Goal: Task Accomplishment & Management: Use online tool/utility

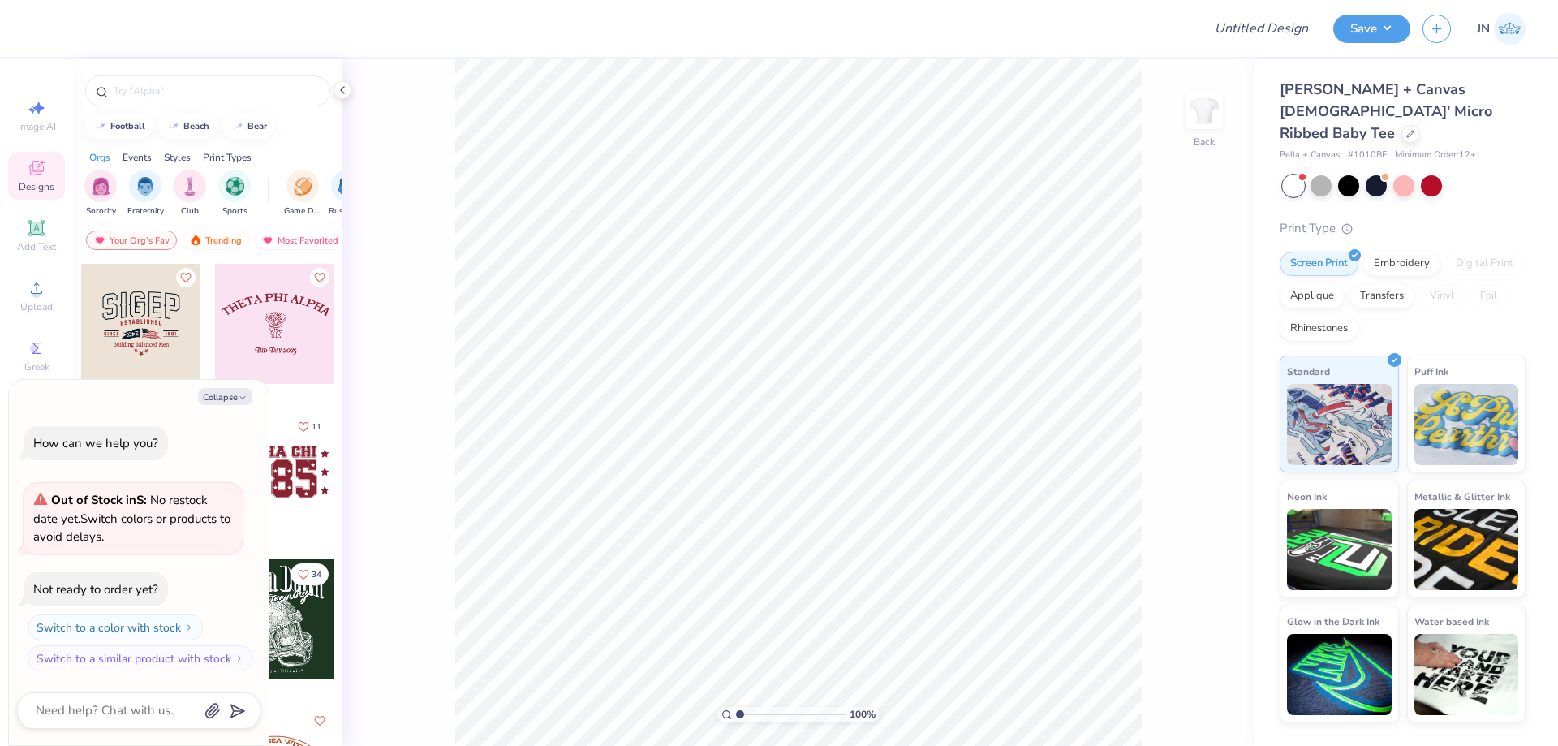
type textarea "x"
click at [1214, 35] on input "Design Title" at bounding box center [1241, 28] width 159 height 32
paste input "FPS239846"
type input "FPS239846"
type textarea "x"
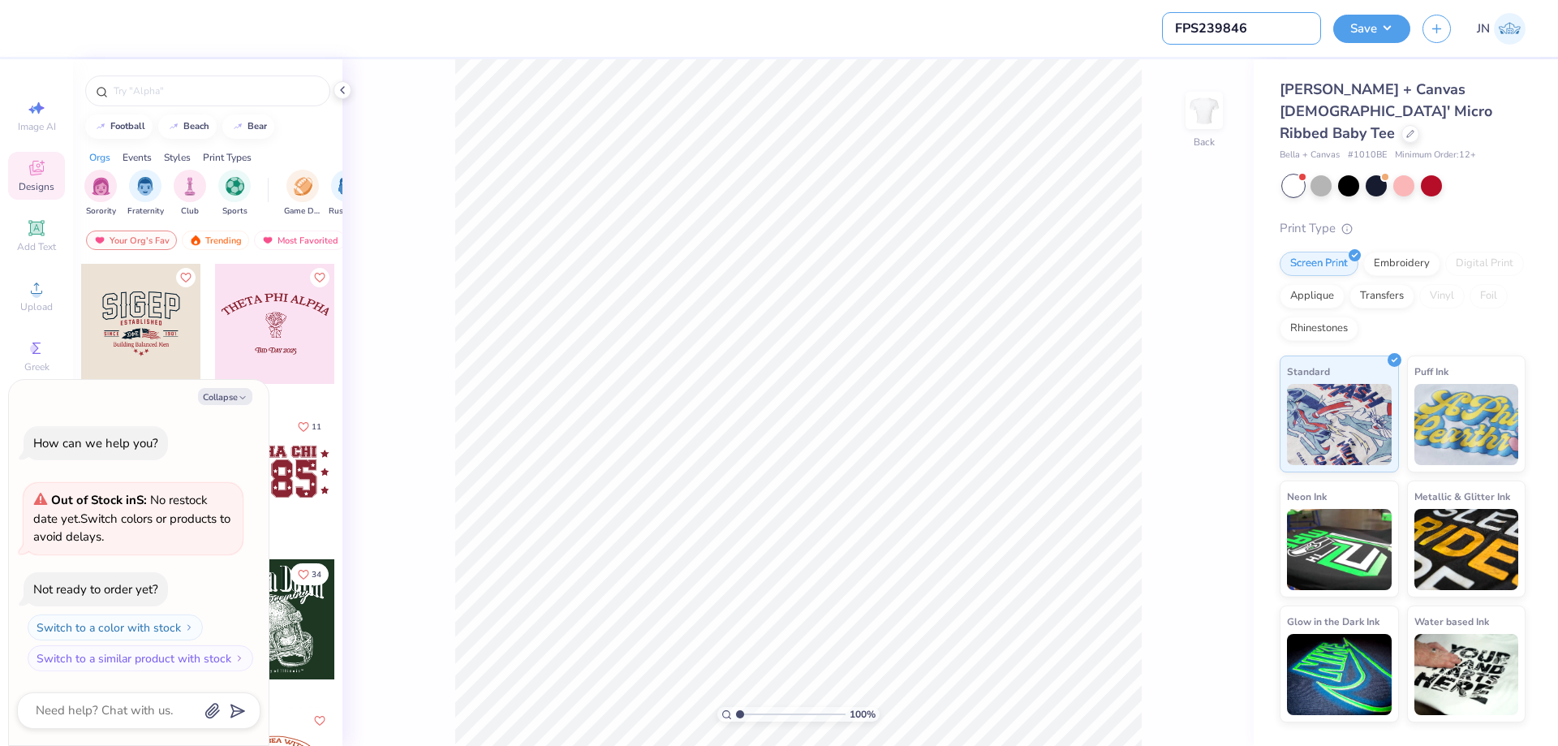
type input "FPS239846"
click at [40, 301] on span "Upload" at bounding box center [36, 306] width 32 height 13
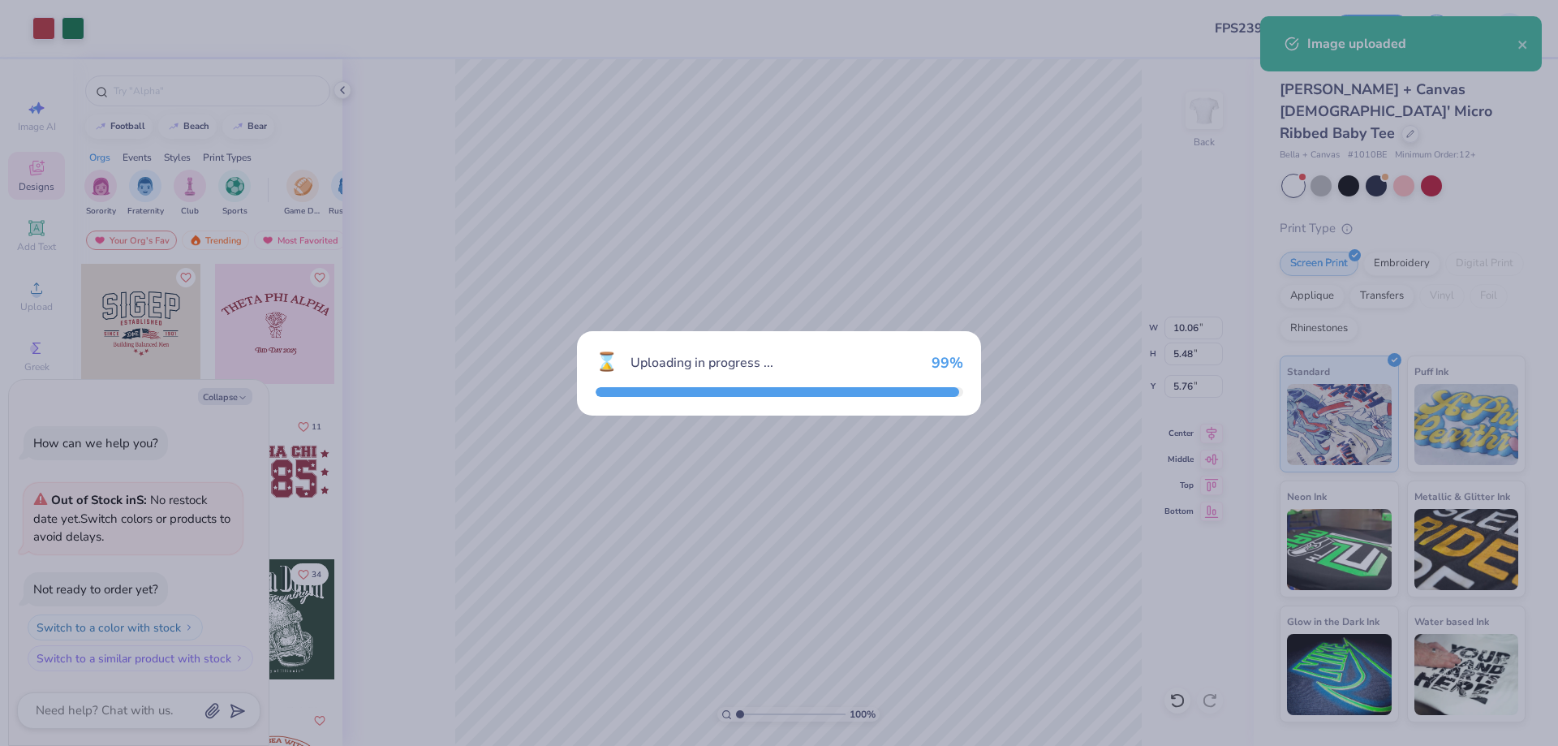
type textarea "x"
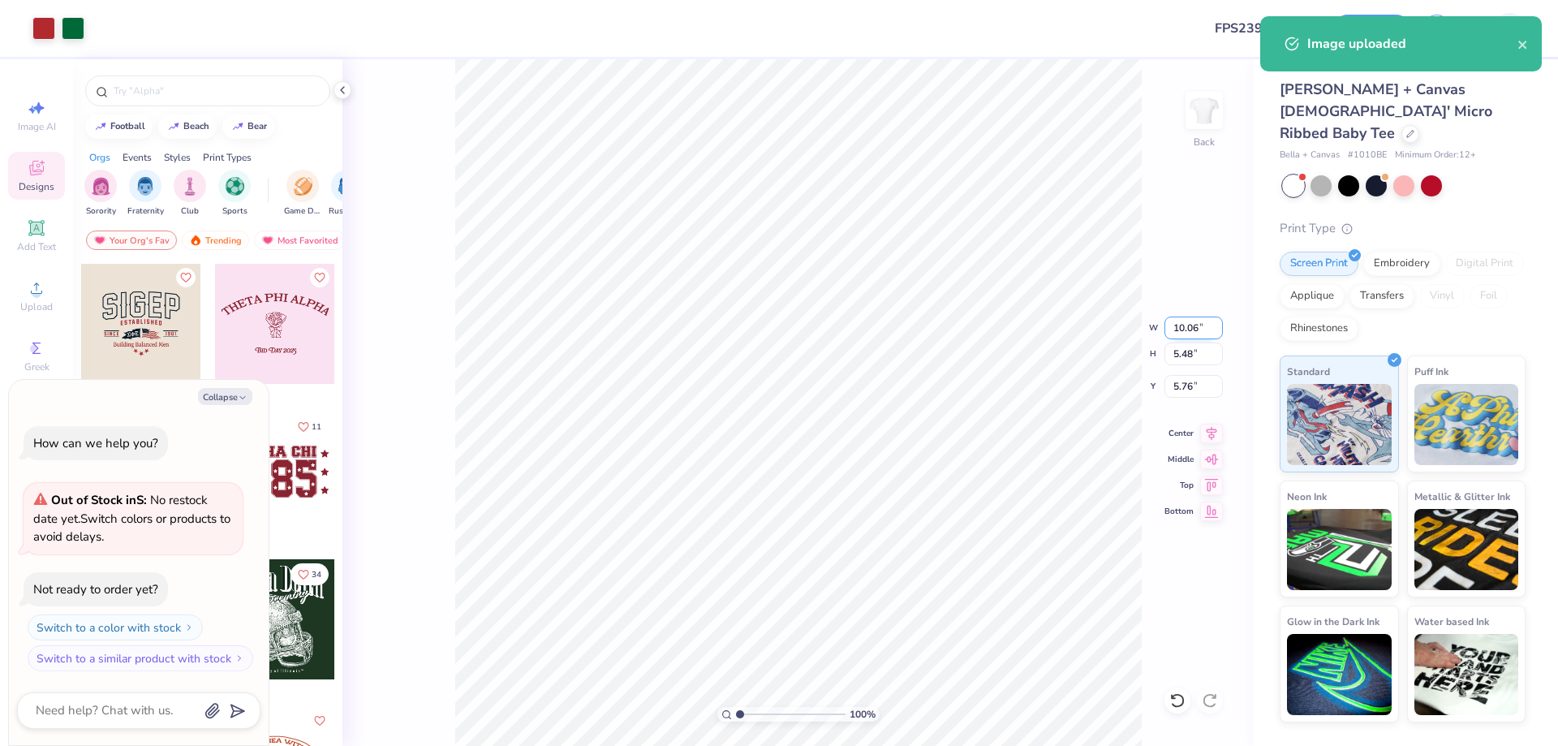
click at [1193, 326] on input "10.06" at bounding box center [1193, 327] width 58 height 23
type input "5"
type textarea "x"
type input "5.00"
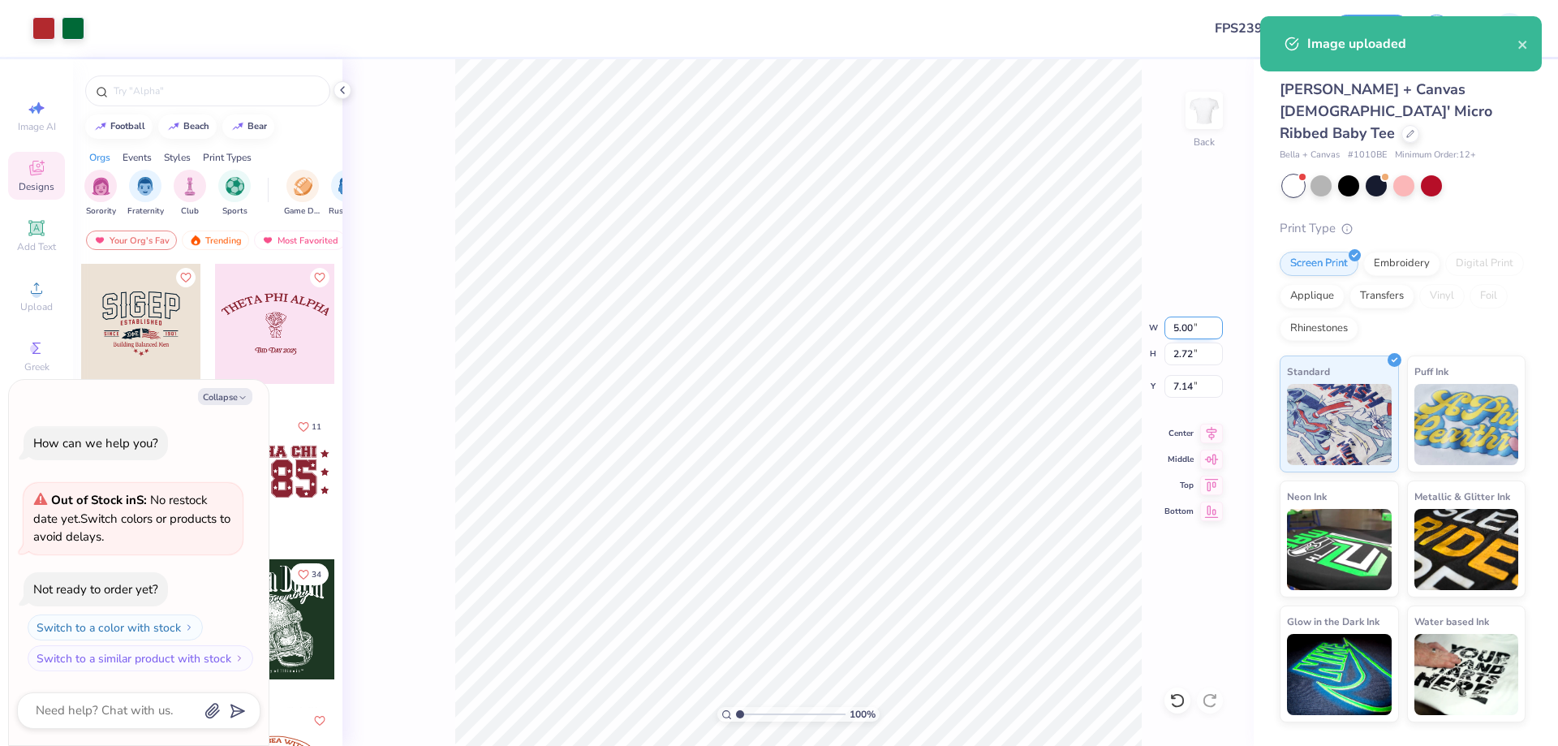
type textarea "x"
type input "2.72"
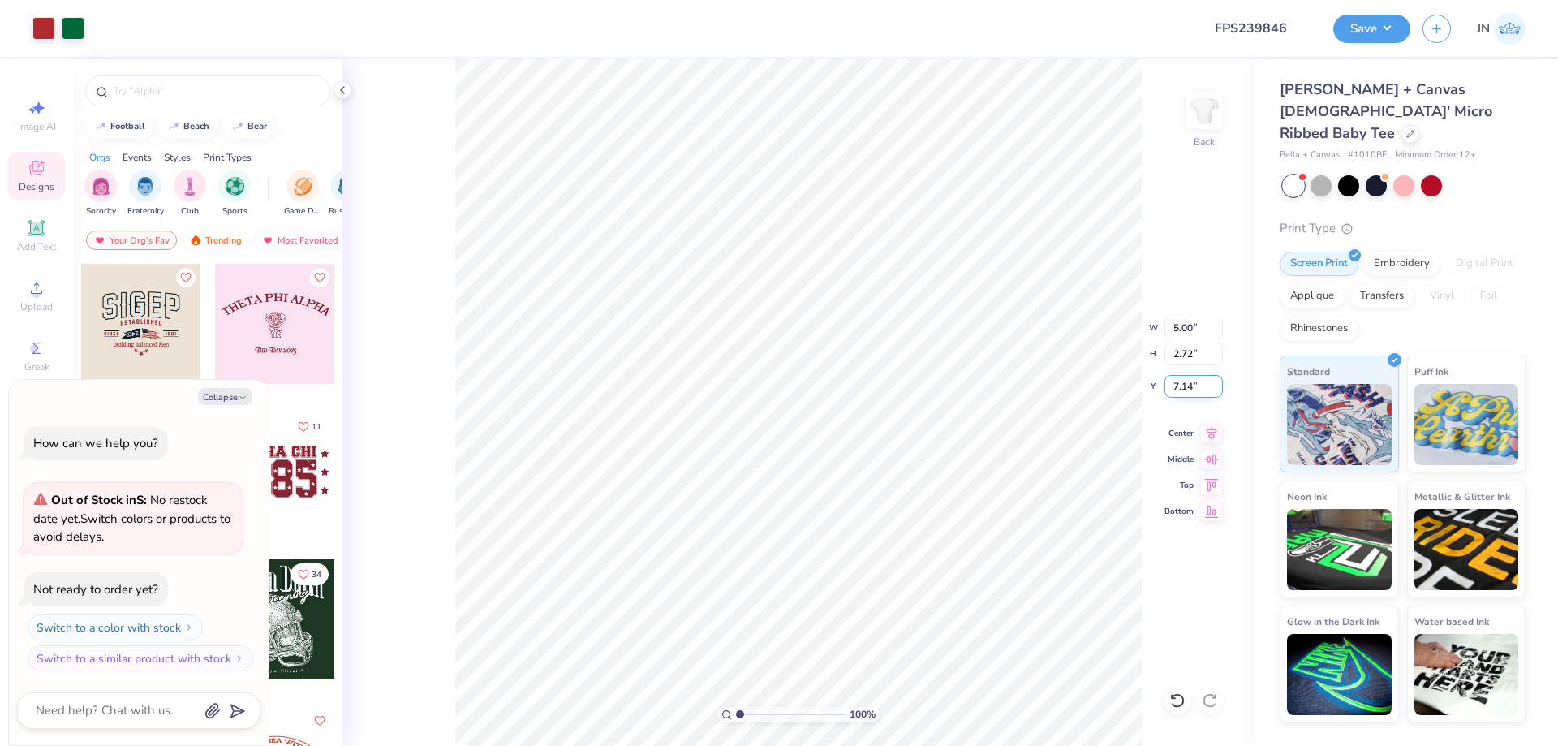
click at [1184, 380] on input "7.14" at bounding box center [1193, 386] width 58 height 23
type input "2"
type textarea "x"
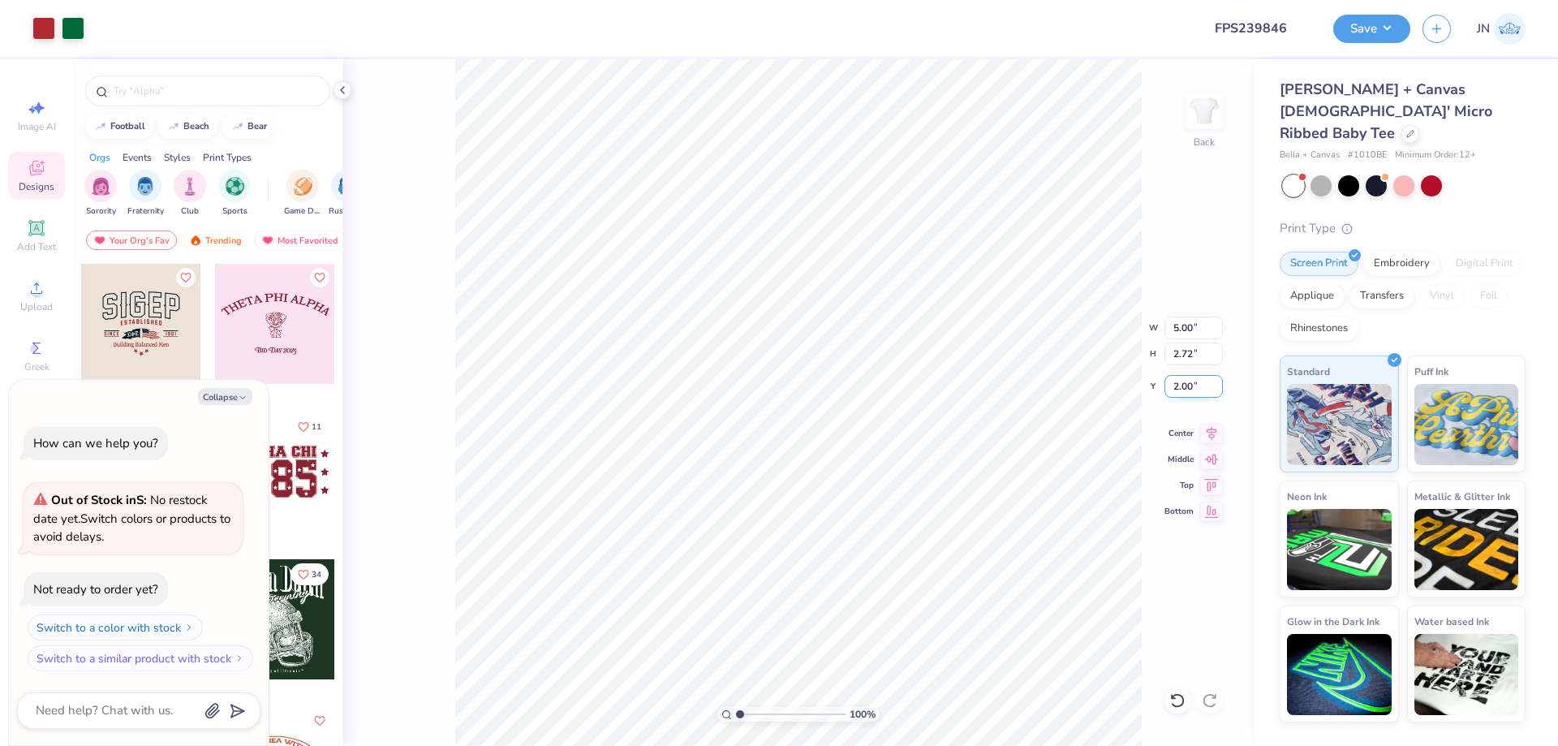
click at [1184, 380] on input "2.00" at bounding box center [1193, 386] width 58 height 23
type input "3"
type textarea "x"
type input "3.00"
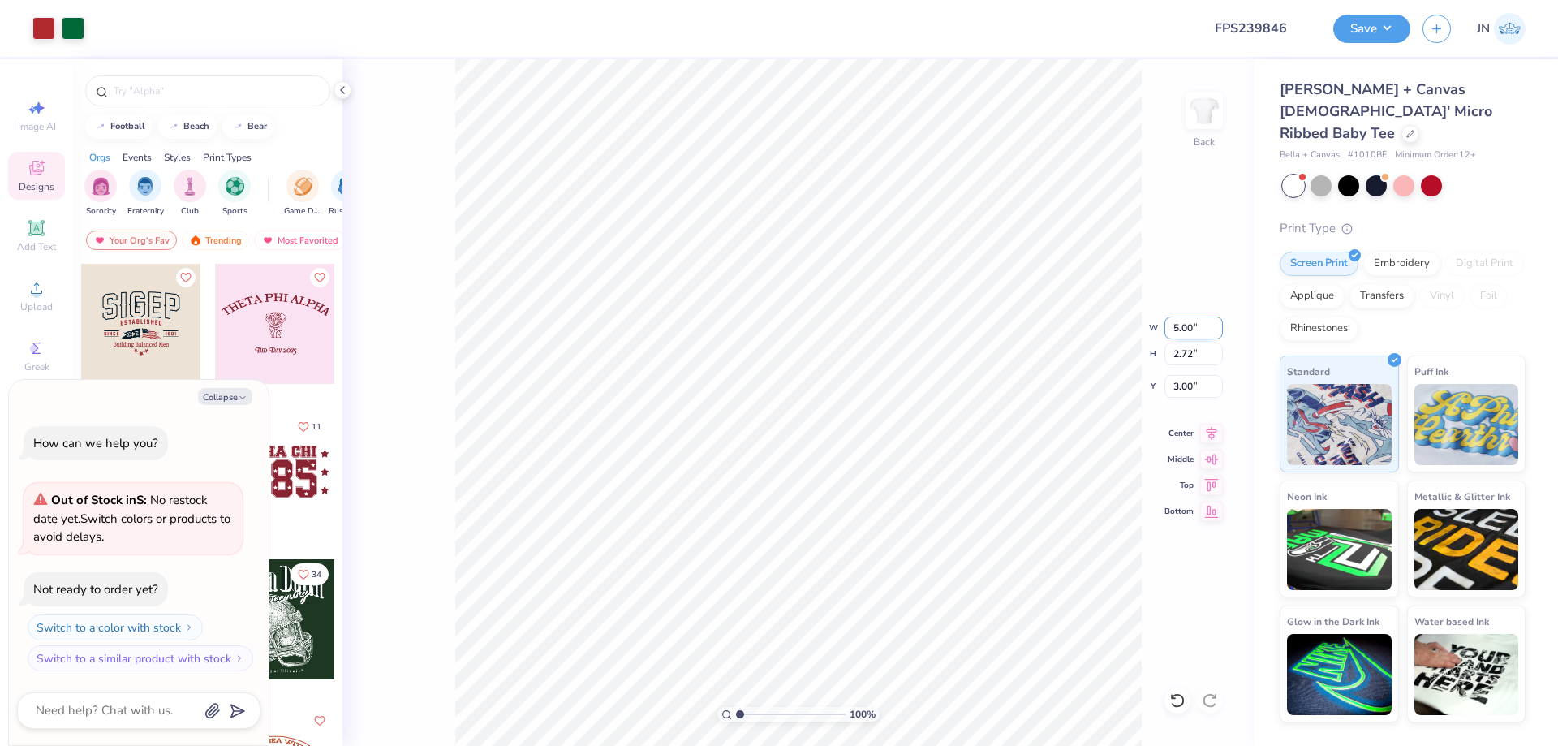
click at [1189, 323] on input "5.00" at bounding box center [1193, 327] width 58 height 23
type input "7.00"
type textarea "x"
type input "3.81"
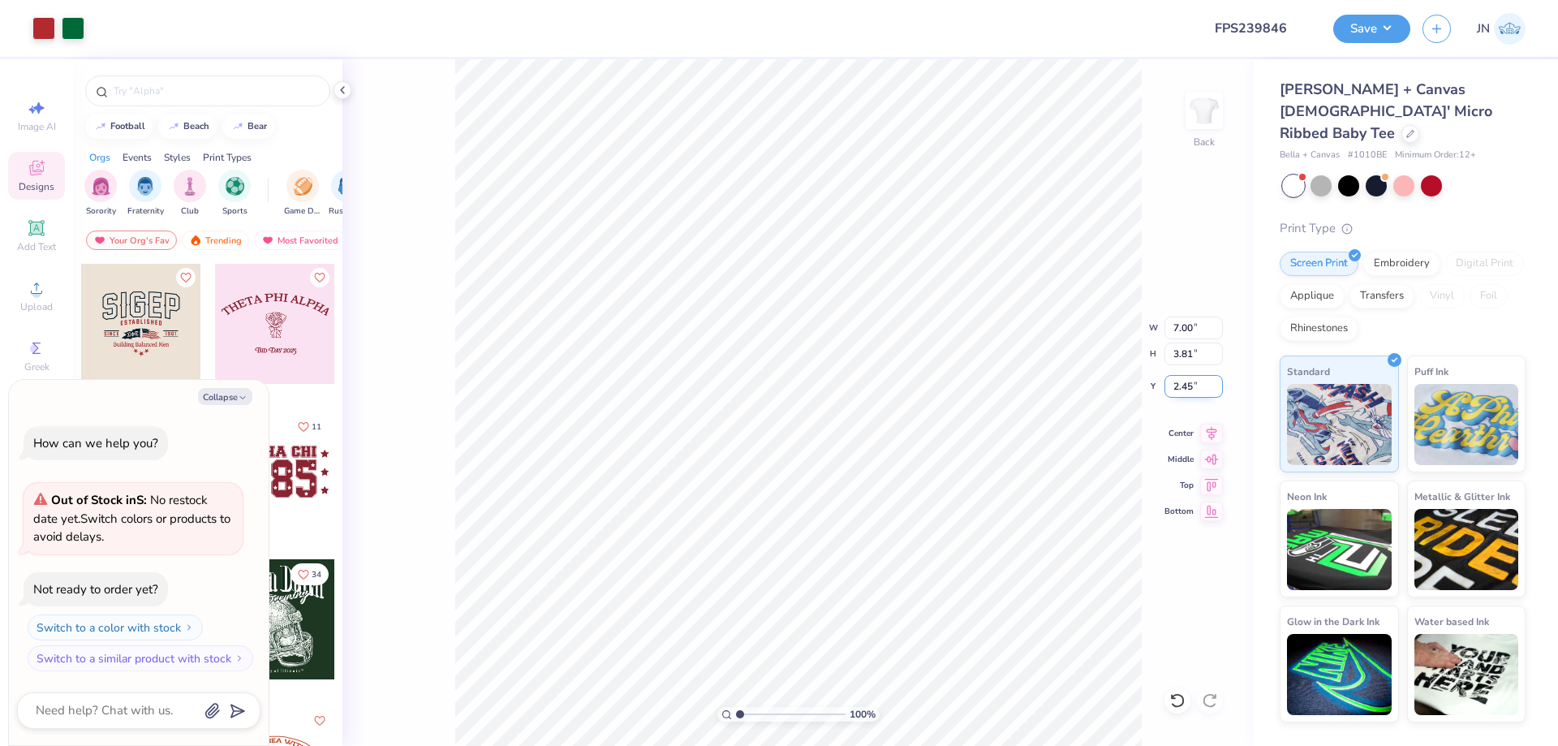
click at [1190, 382] on input "2.45" at bounding box center [1193, 386] width 58 height 23
type input "2"
type textarea "x"
type input "2.00"
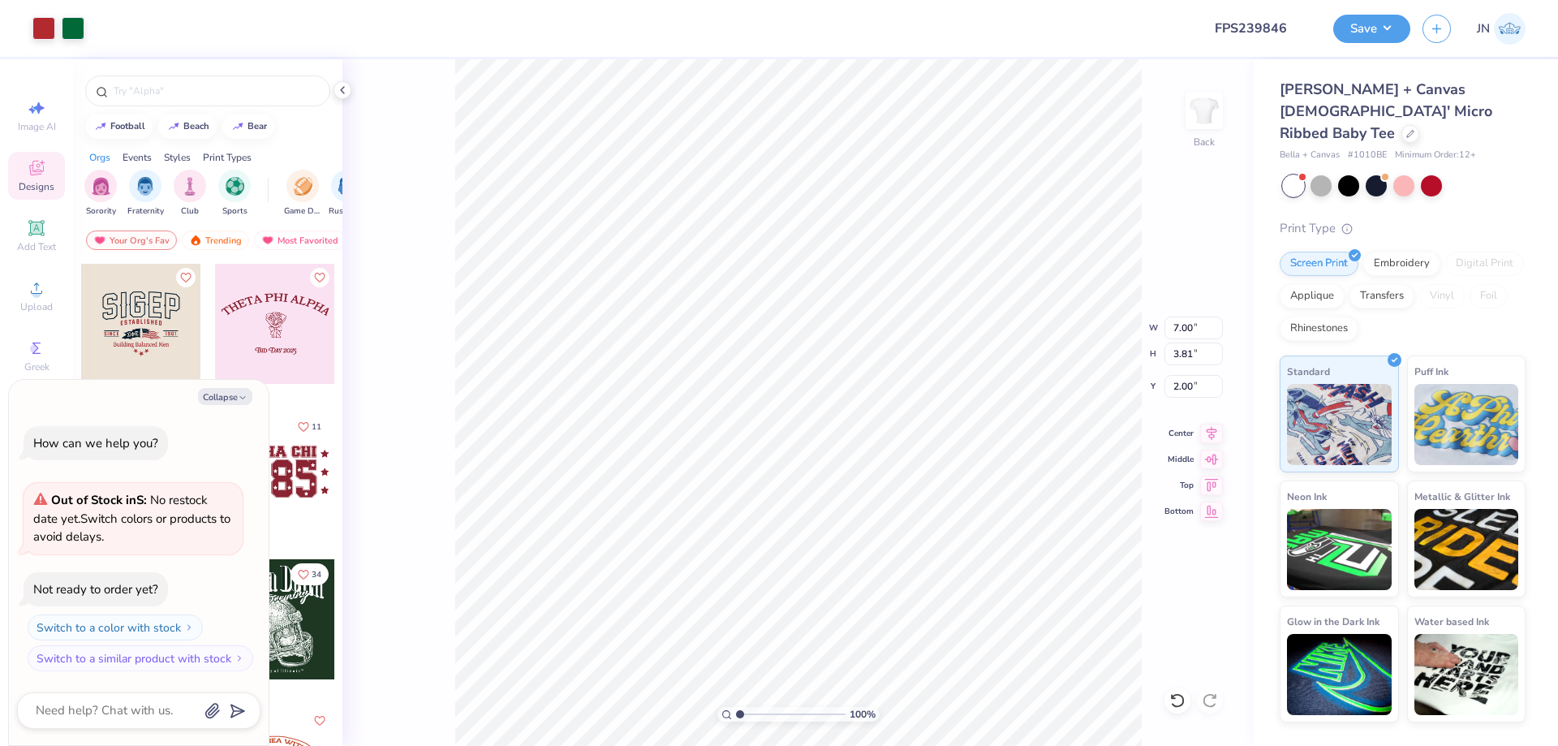
type textarea "x"
click at [1187, 391] on input "2.00" at bounding box center [1193, 386] width 58 height 23
type input "1.5"
type textarea "x"
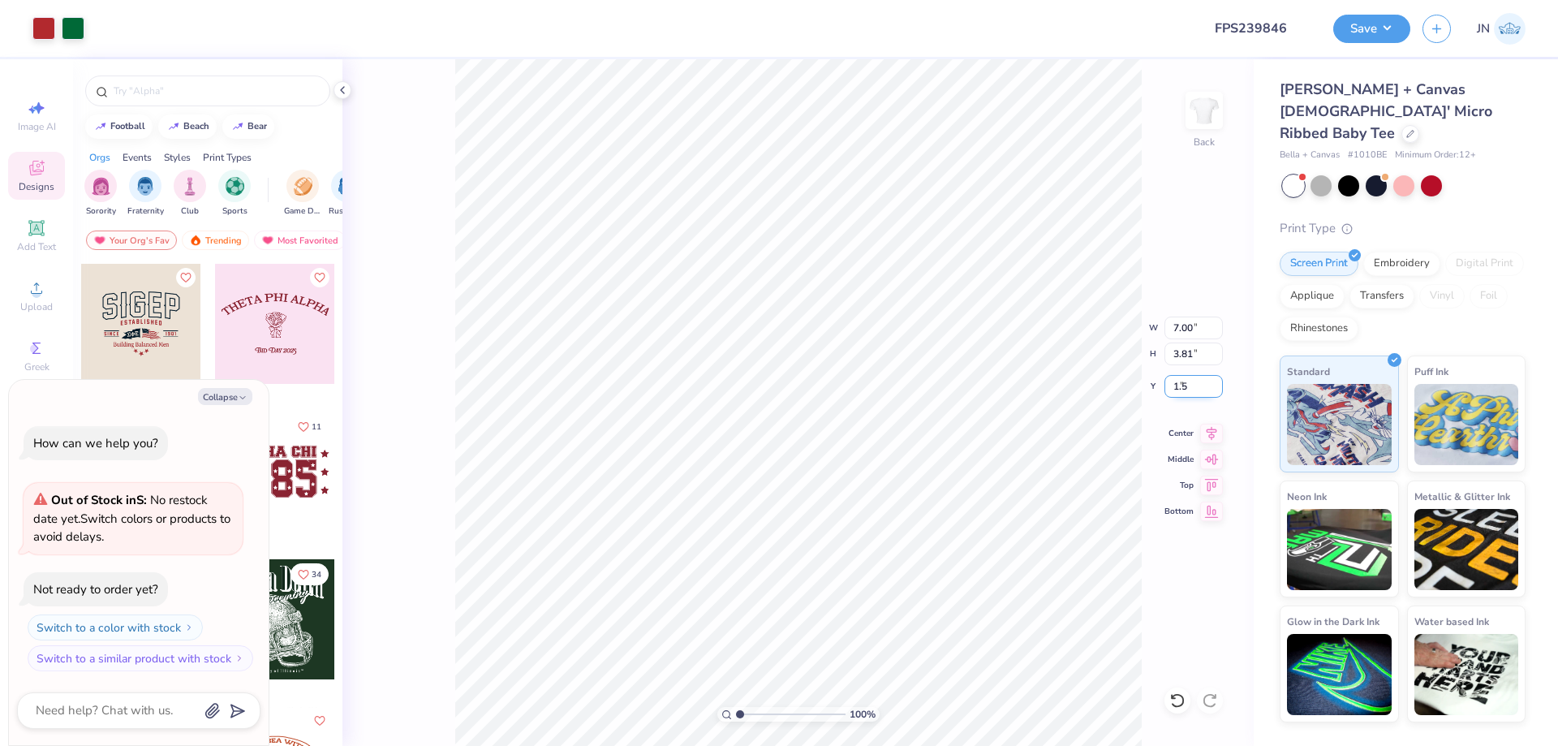
type input "1.50"
type textarea "x"
click at [1173, 391] on input "1.50" at bounding box center [1193, 386] width 58 height 23
type input "2"
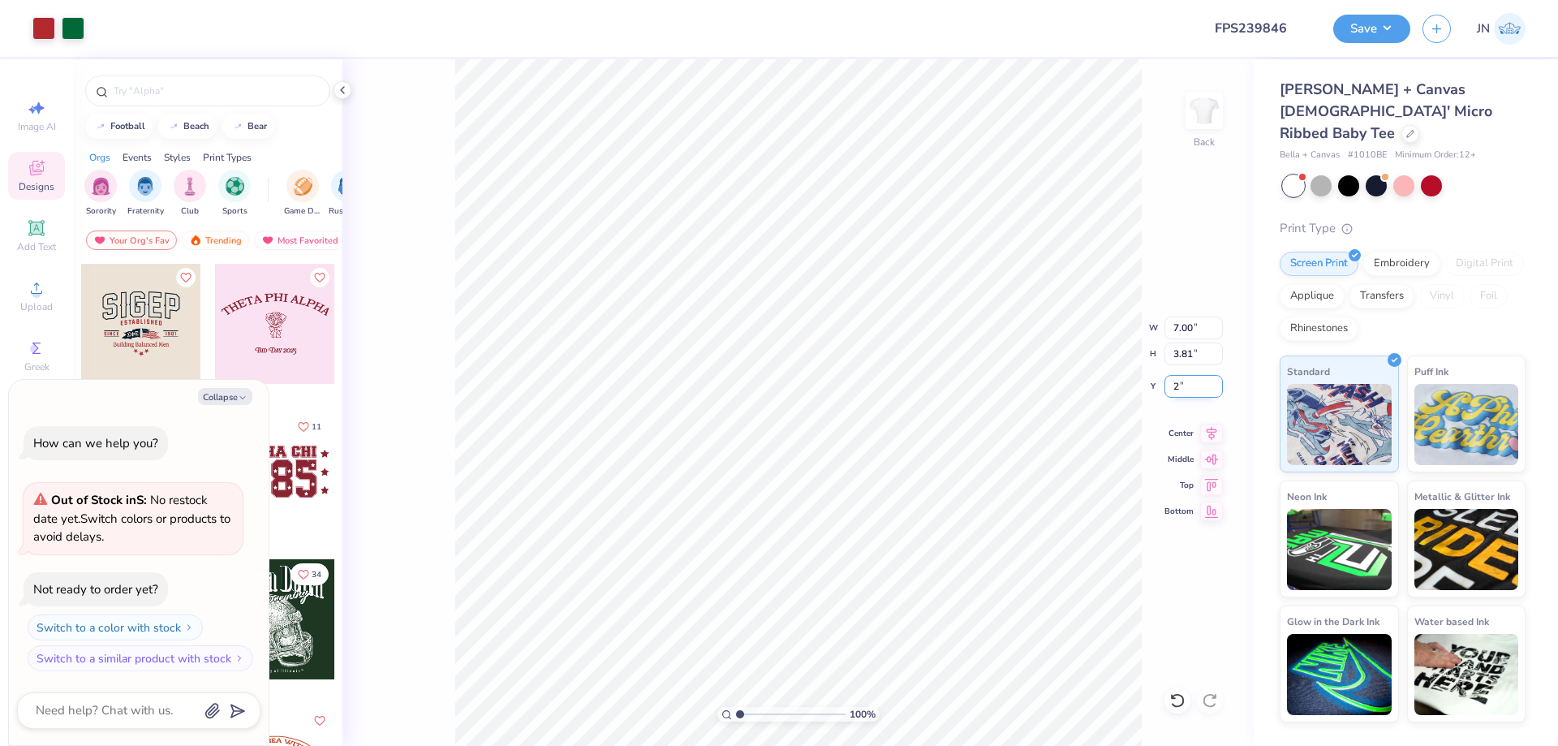
type textarea "x"
type input "2.00"
click at [33, 240] on span "Add Text" at bounding box center [36, 246] width 39 height 13
type textarea "x"
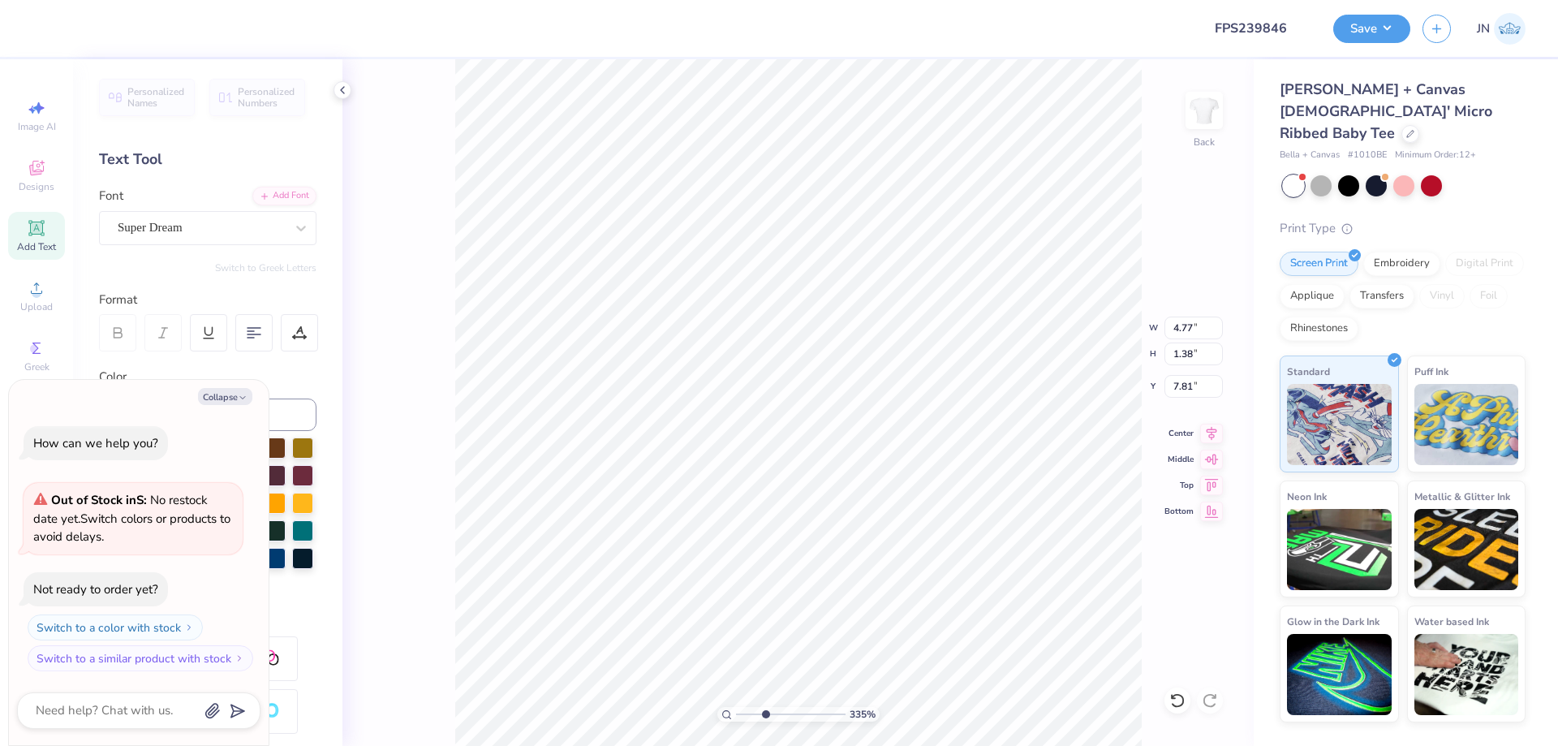
type input "3.35"
click at [765, 711] on input "range" at bounding box center [791, 714] width 110 height 15
type textarea "x"
type textarea "t"
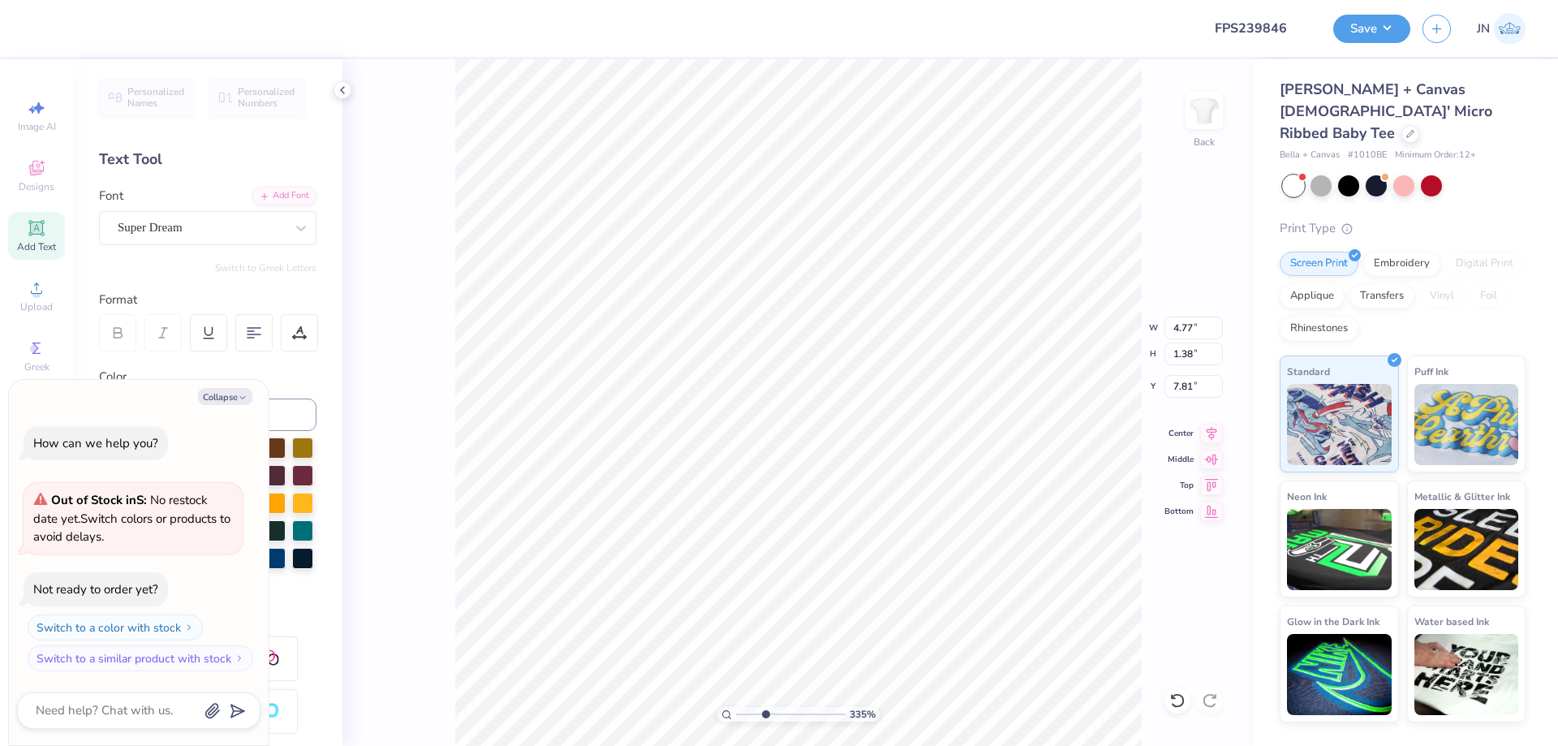
type textarea "x"
type textarea "T"
type textarea "x"
type textarea "Tri"
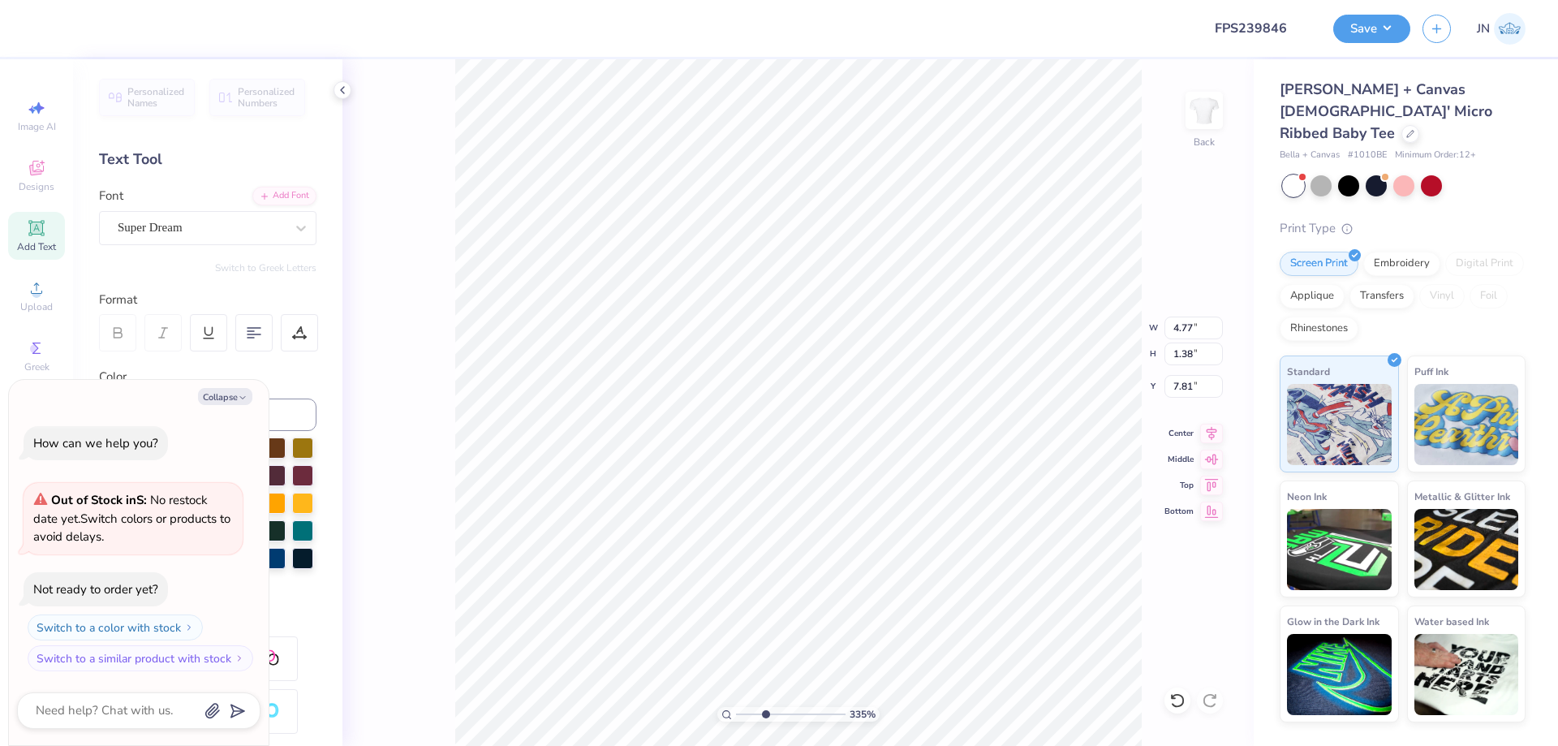
type textarea "x"
type textarea "Tri"
type textarea "x"
type textarea "Tri S"
type textarea "x"
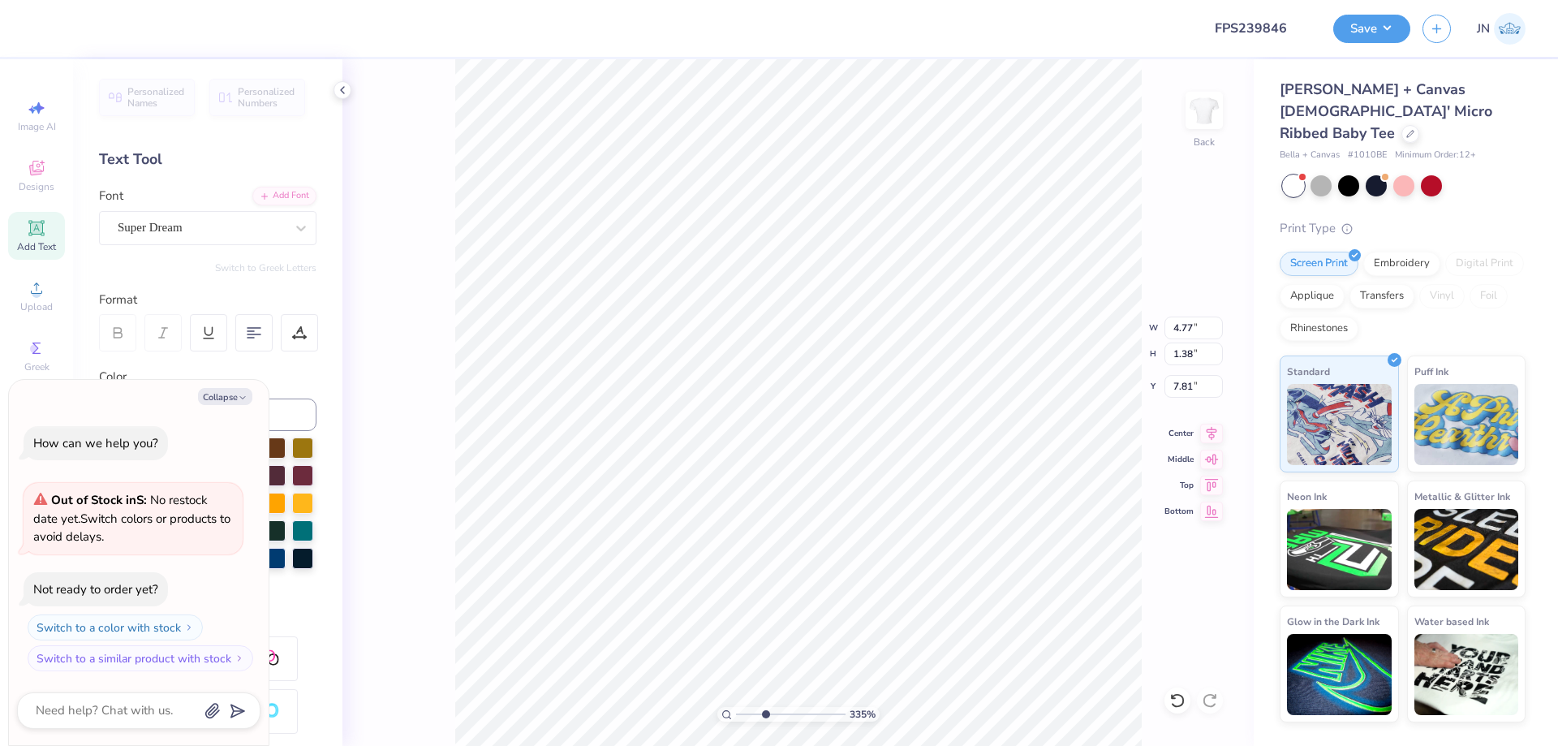
type textarea "Tri Sig"
type textarea "x"
type textarea "Tri Sigm"
type textarea "x"
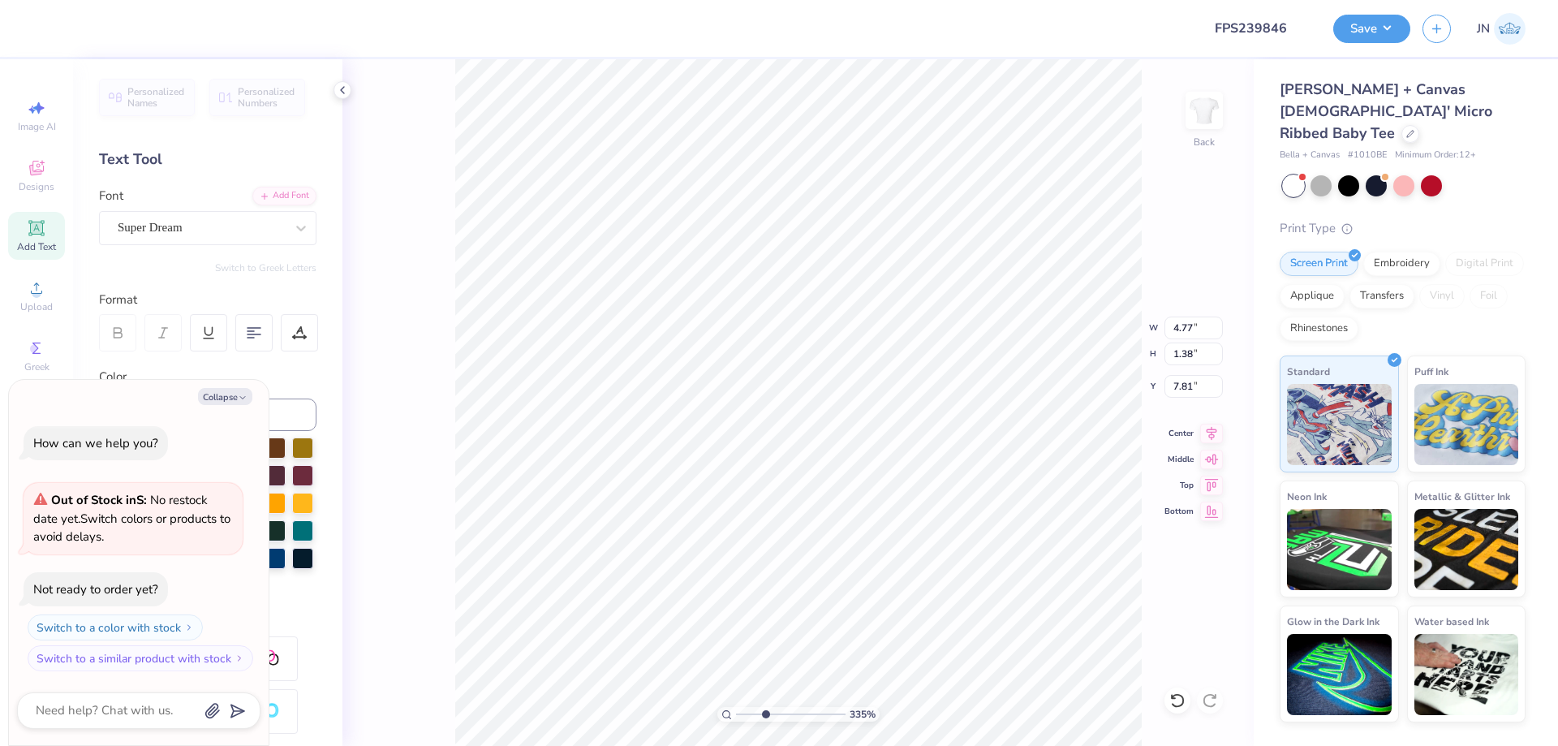
type textarea "Tri Sigma"
type textarea "x"
type input "8.83"
type input "1.75"
type input "7.63"
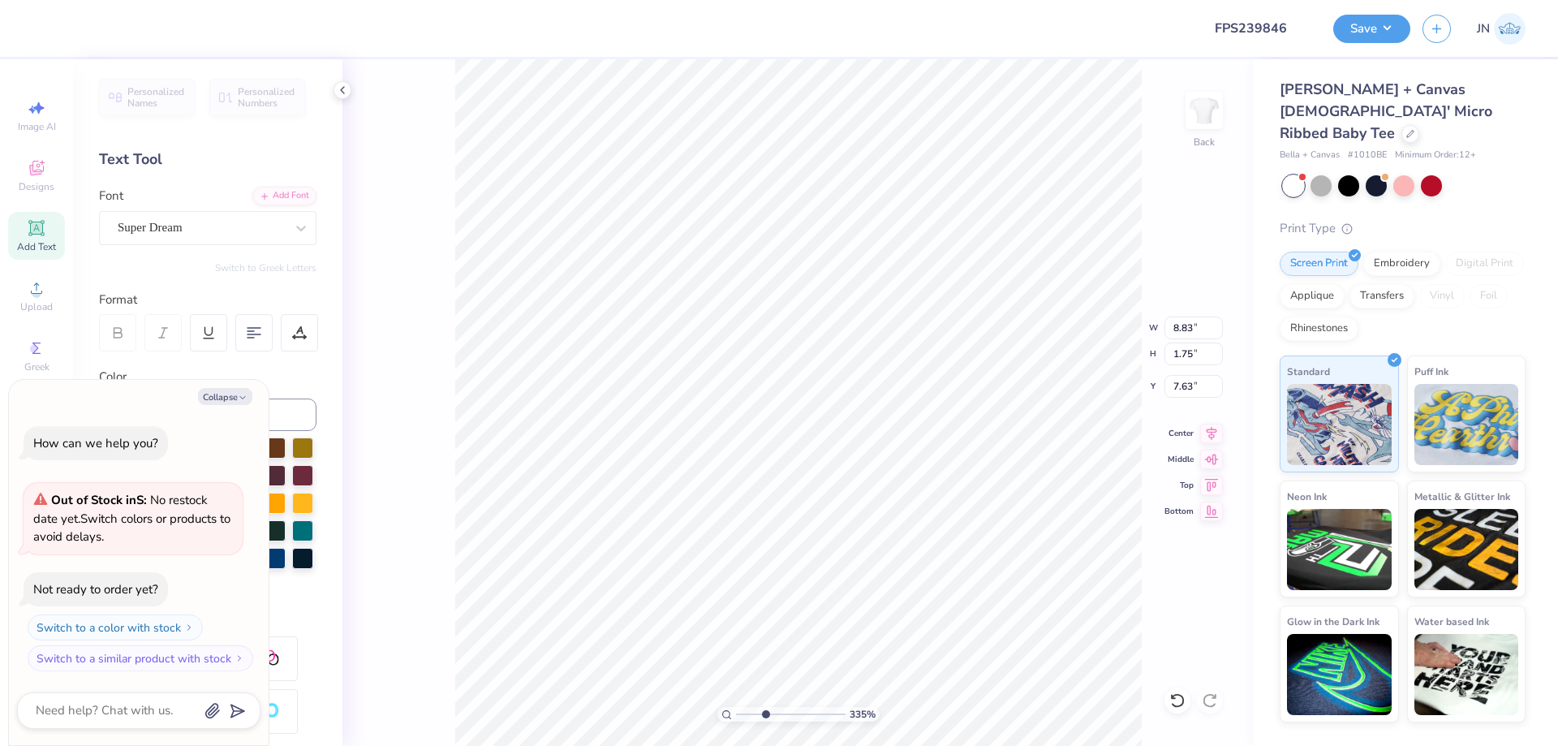
type textarea "x"
type input "7.00"
type input "3.81"
type input "2.00"
type textarea "x"
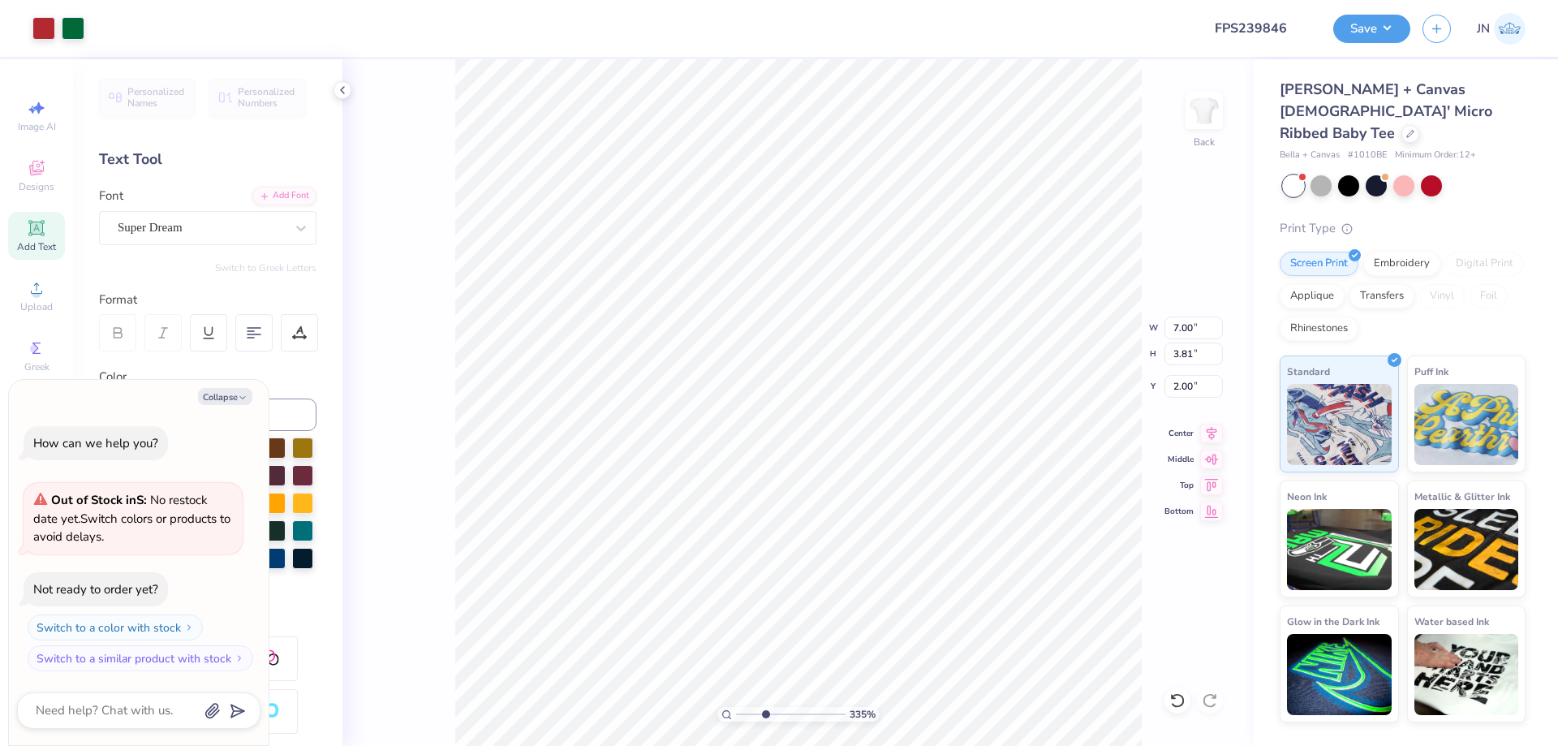
type input "8.83"
type input "1.75"
type input "7.63"
click at [208, 393] on button "Collapse" at bounding box center [225, 396] width 54 height 17
type textarea "x"
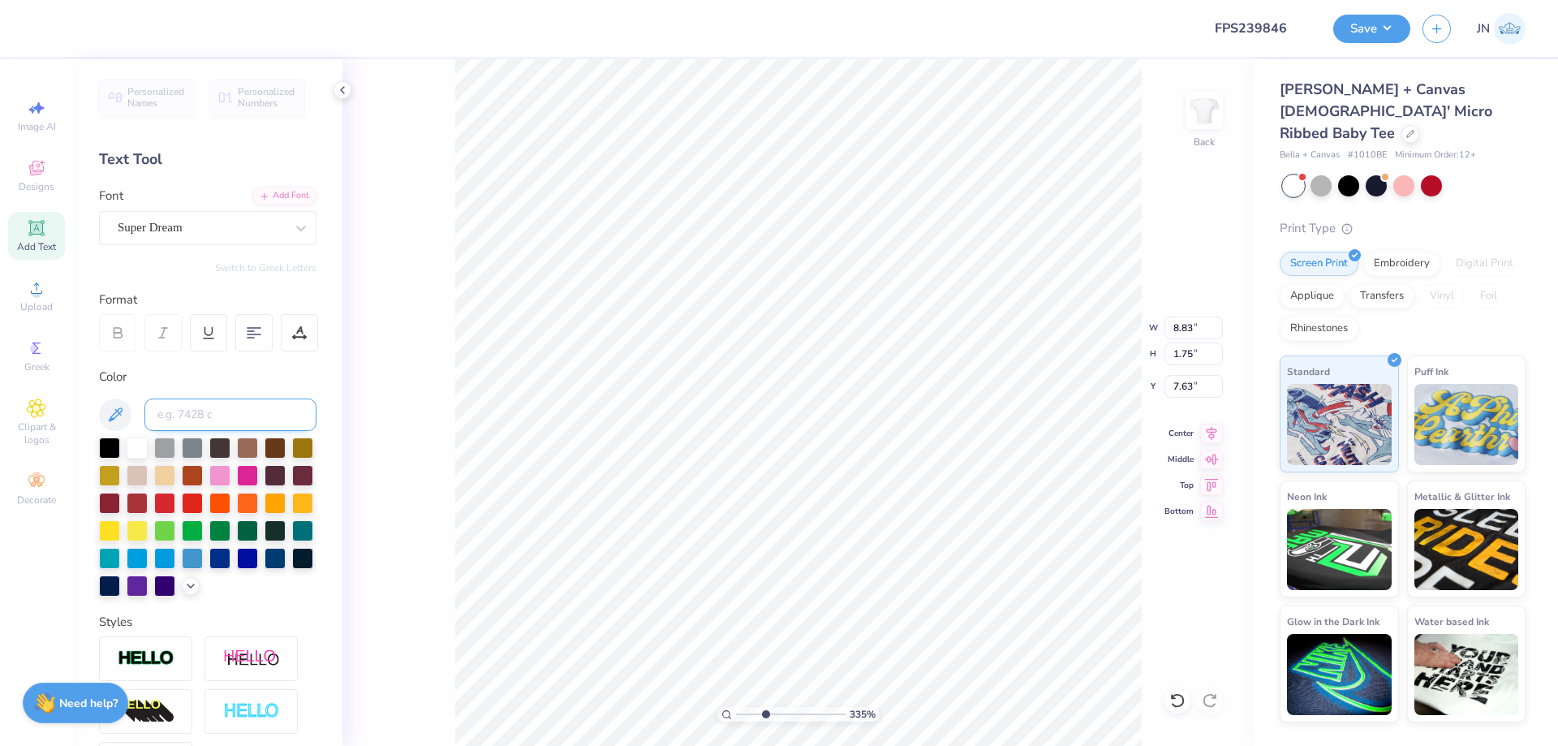
click at [204, 408] on input at bounding box center [230, 414] width 172 height 32
type input "1805"
click at [290, 188] on div "Add Font" at bounding box center [284, 194] width 64 height 19
type input "7.00"
type input "3.81"
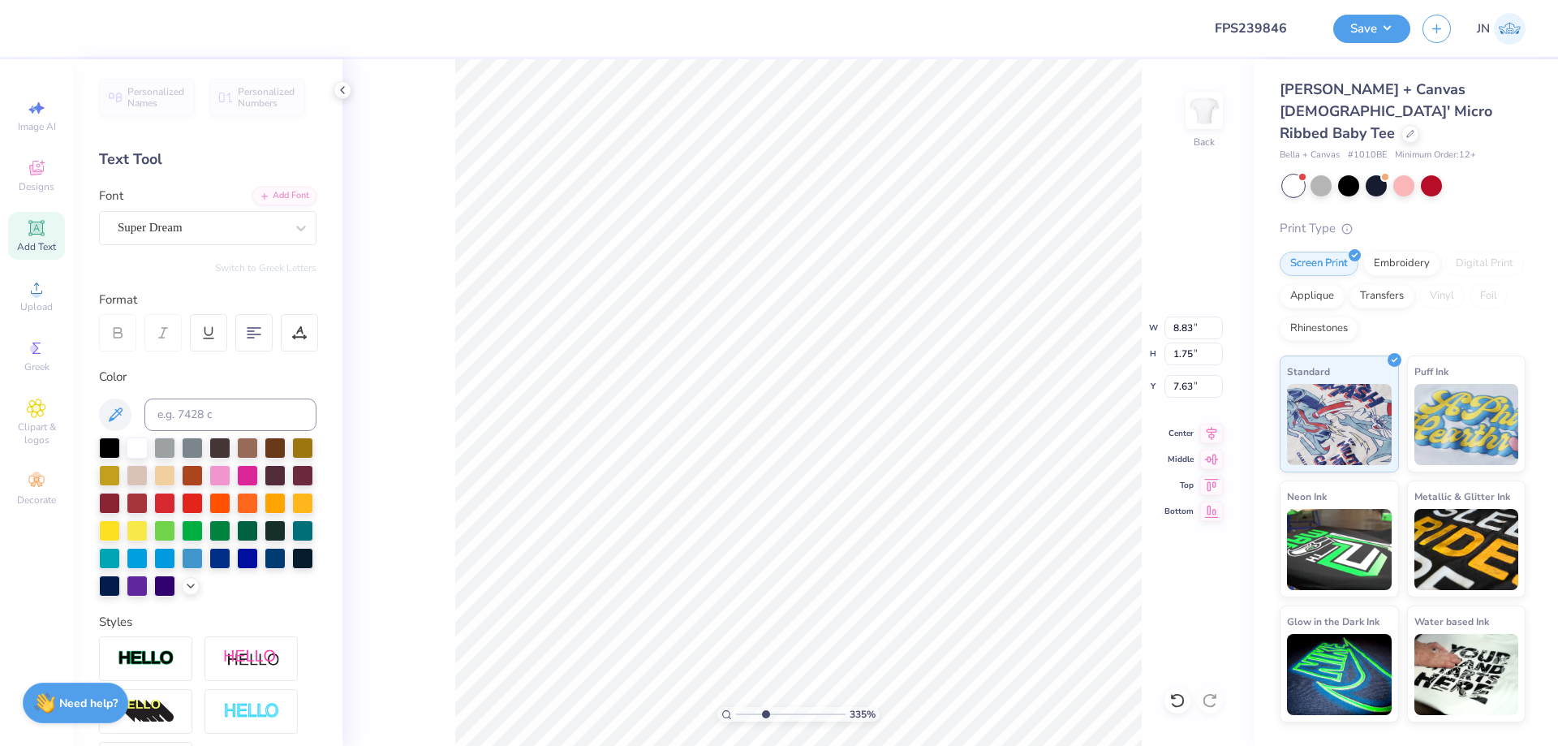
type input "2.00"
click at [44, 24] on div at bounding box center [43, 26] width 23 height 23
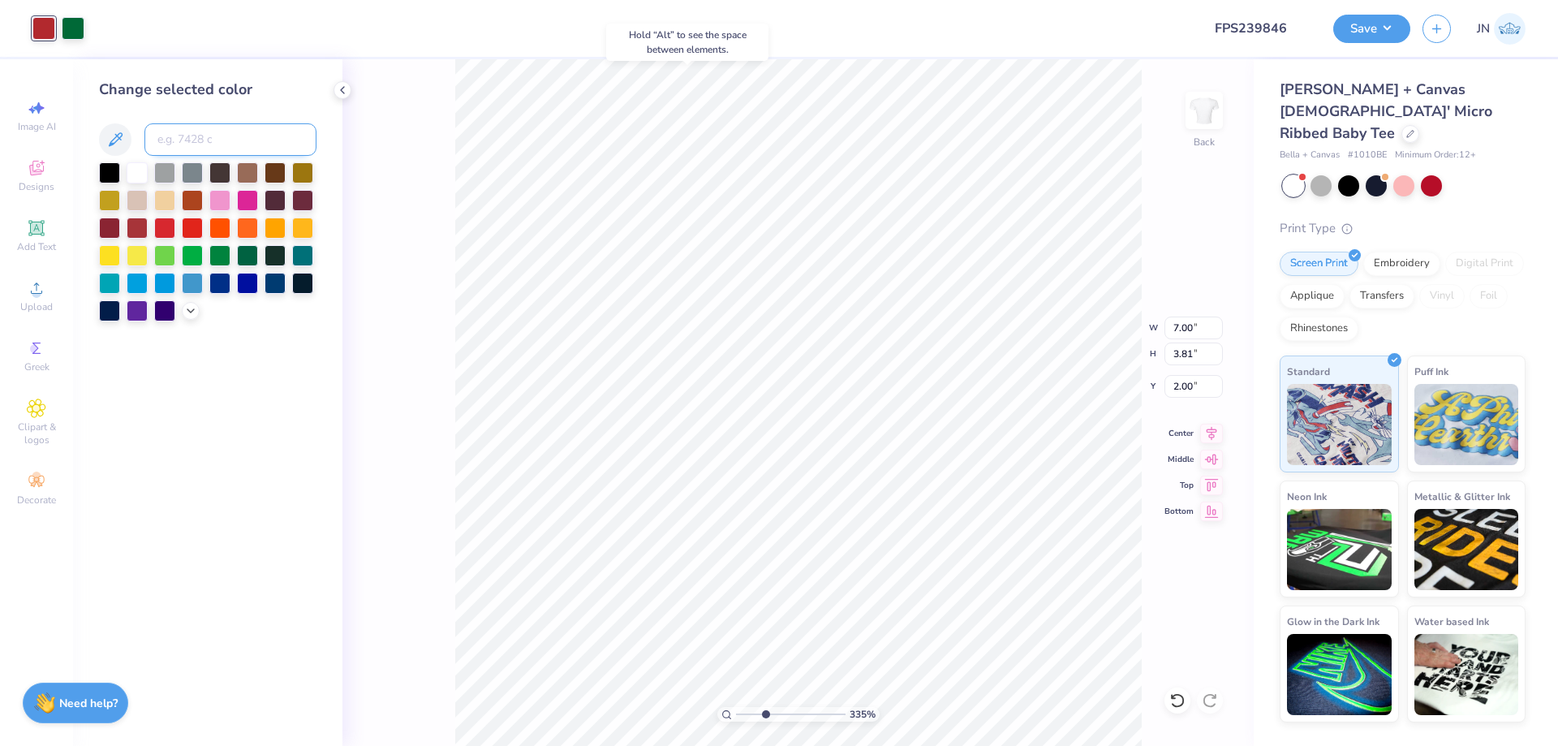
click at [189, 131] on input at bounding box center [230, 139] width 172 height 32
type input "201"
click at [1356, 174] on div at bounding box center [1348, 184] width 21 height 21
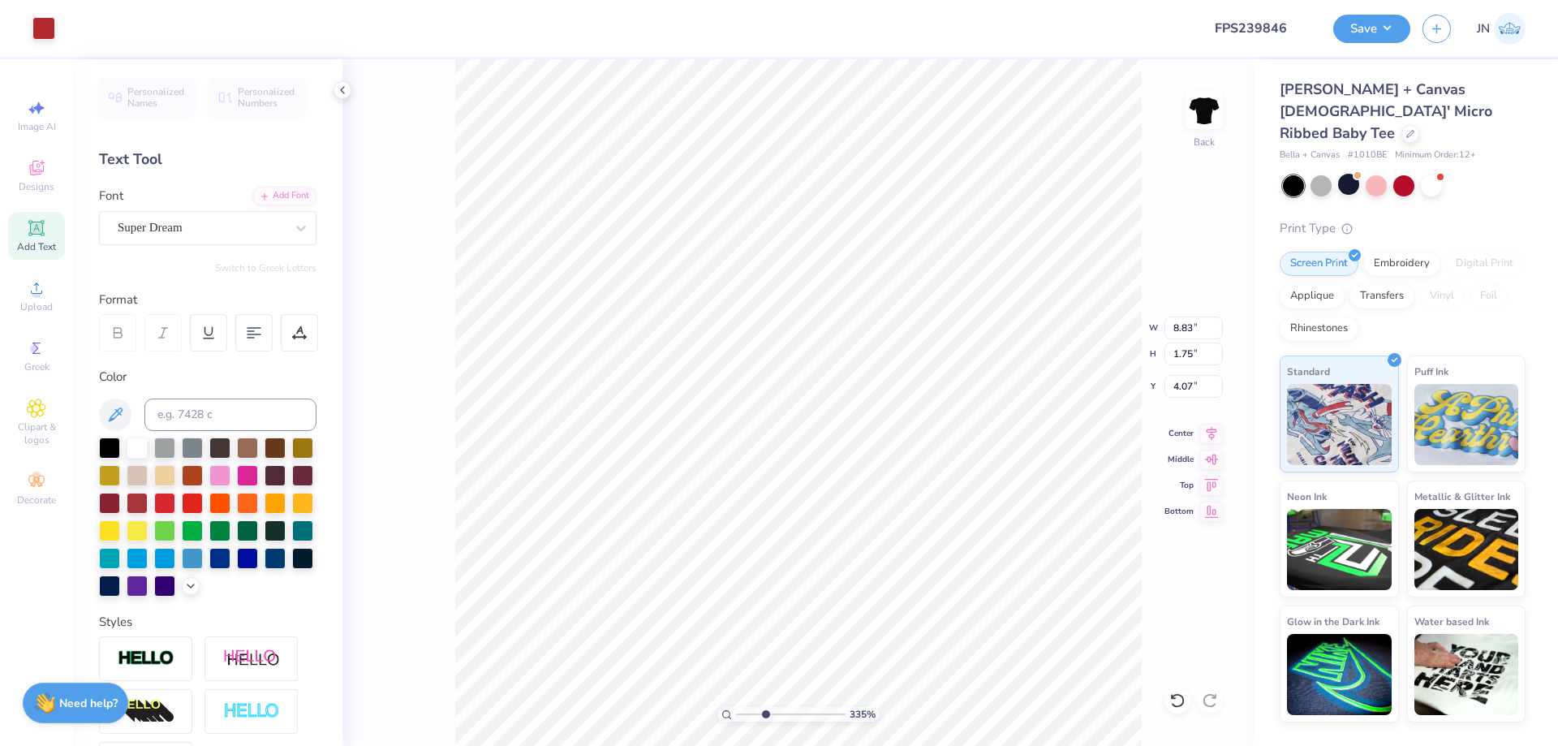
type input "4.07"
click at [178, 422] on input at bounding box center [230, 414] width 172 height 32
type input "201"
click at [280, 193] on div "Add Font" at bounding box center [284, 194] width 64 height 19
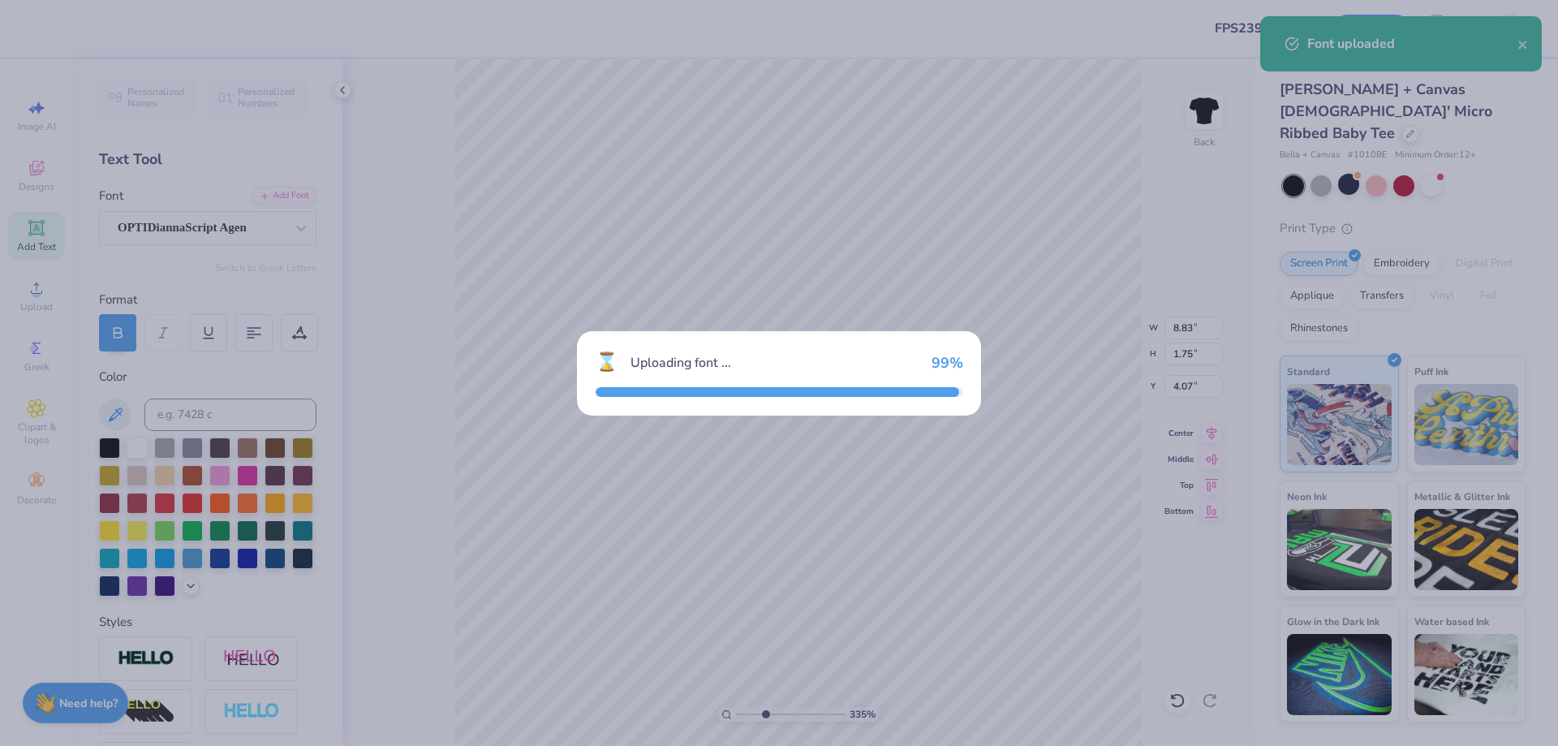
type input "7.33"
type input "1.83"
type input "4.03"
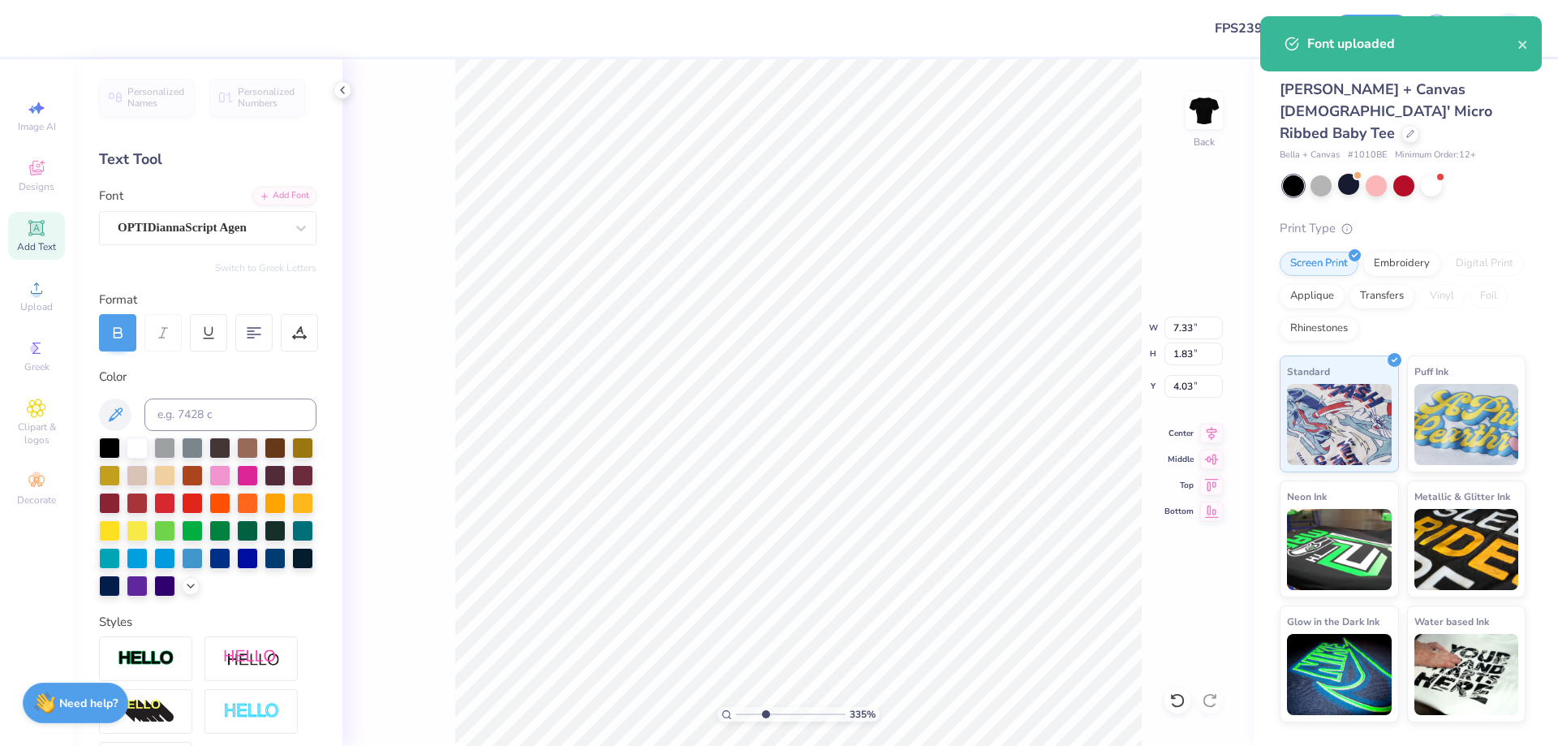
type input "2.56"
type input "0.64"
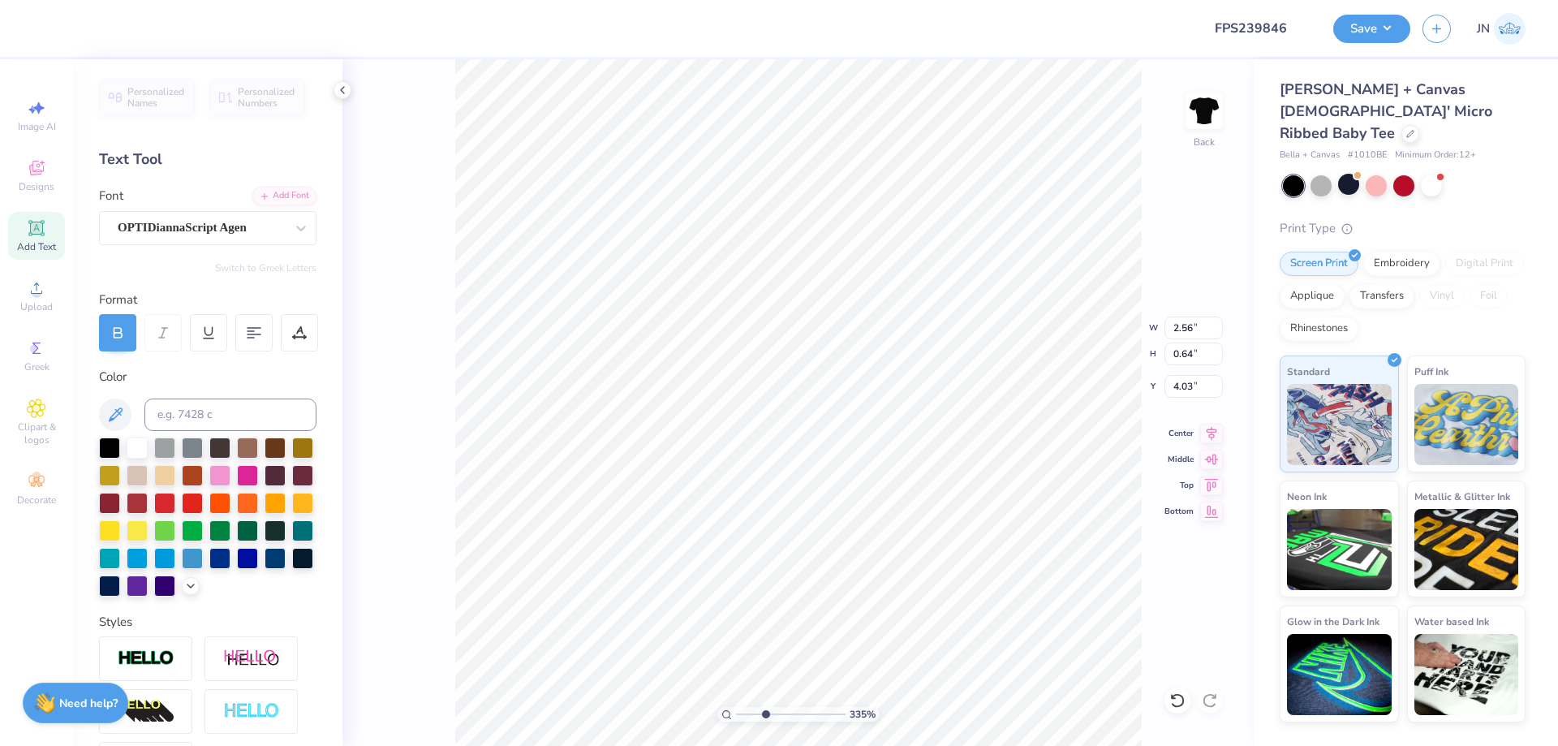
type input "3.59"
click at [1210, 429] on icon at bounding box center [1211, 430] width 11 height 14
type input "3.56"
type input "0.89"
click at [1202, 423] on div "Center" at bounding box center [1193, 430] width 58 height 19
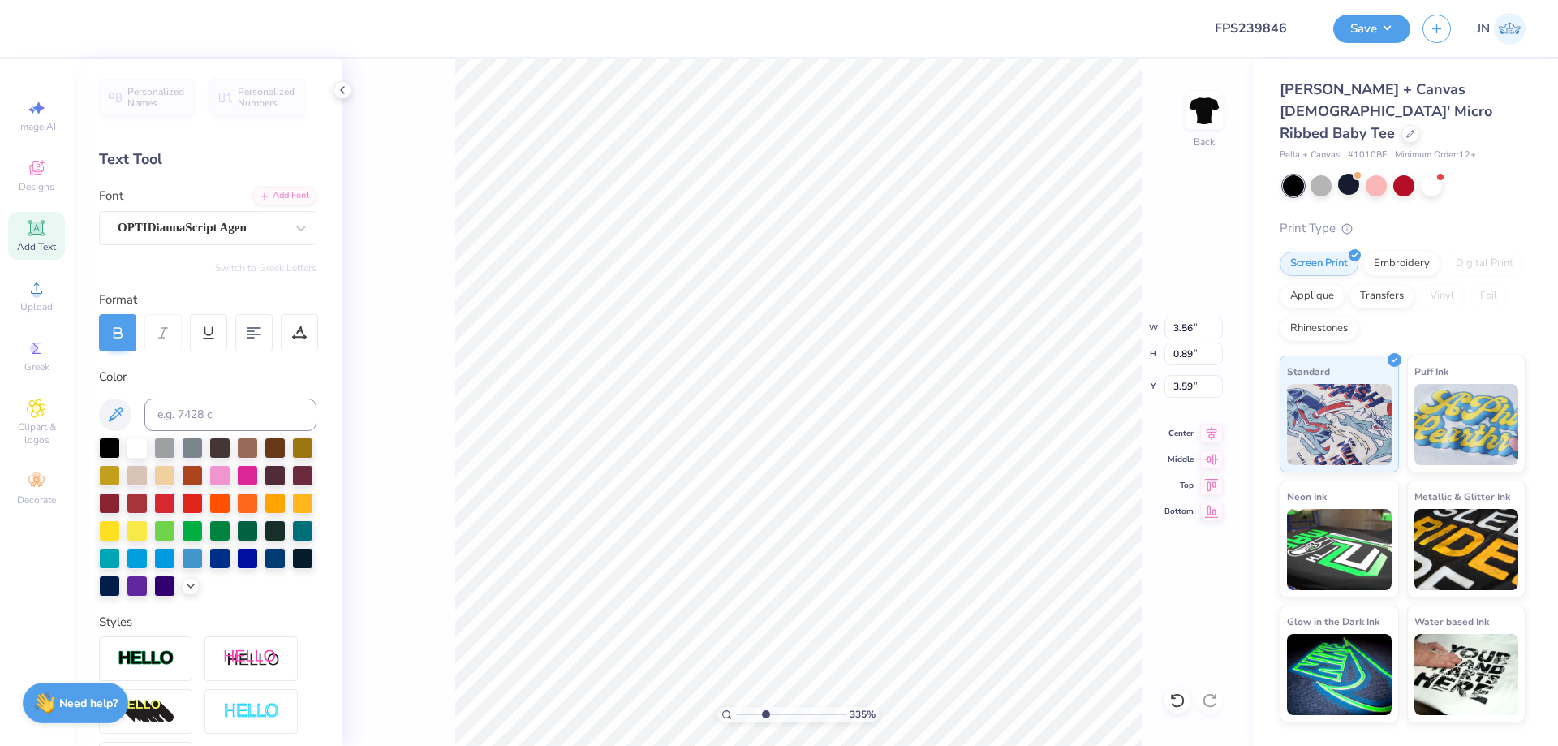
type input "4.07"
type input "1.02"
type input "3.46"
click at [1210, 426] on icon at bounding box center [1211, 430] width 23 height 19
click at [39, 244] on span "Add Text" at bounding box center [36, 246] width 39 height 13
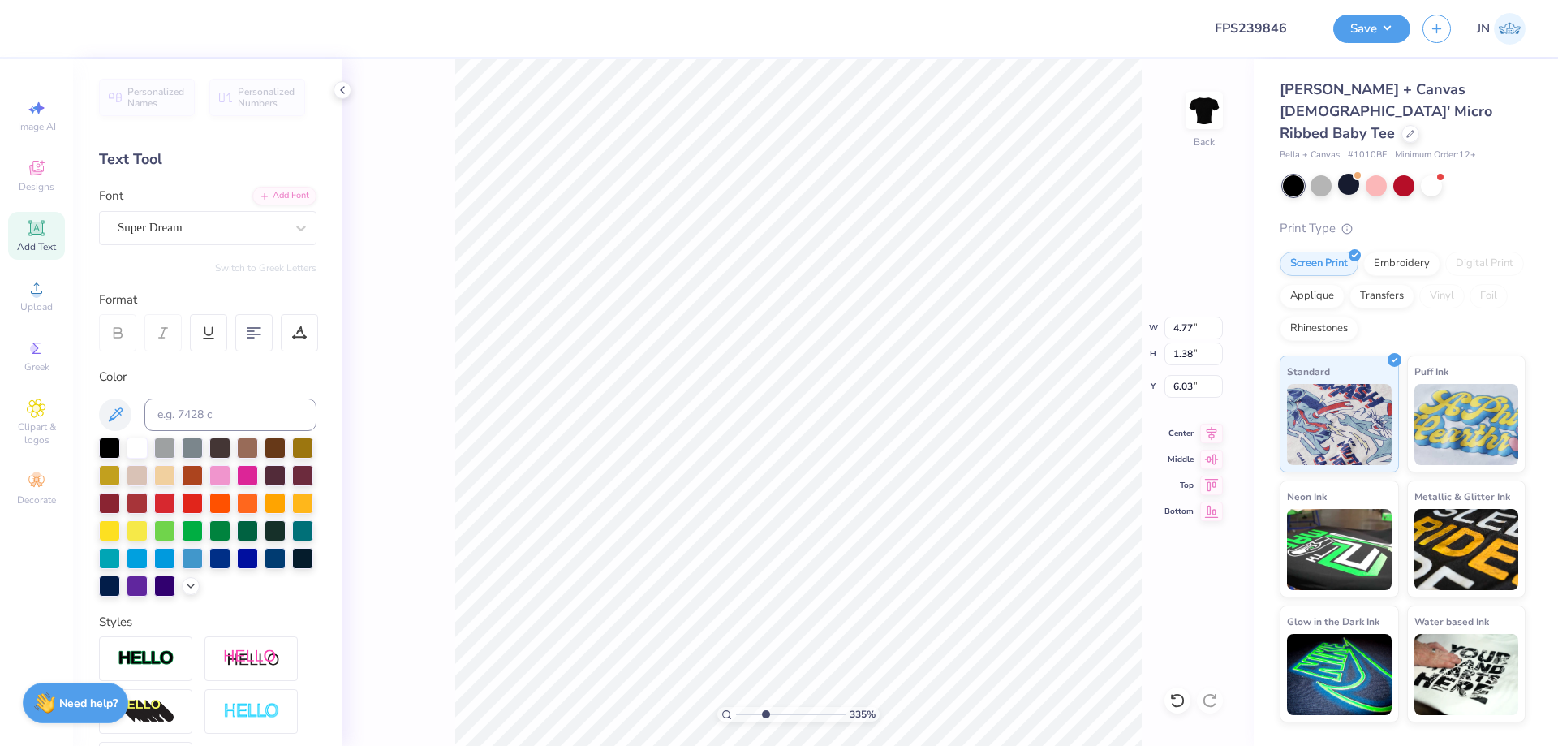
type input "6.03"
type textarea "T"
type textarea "e"
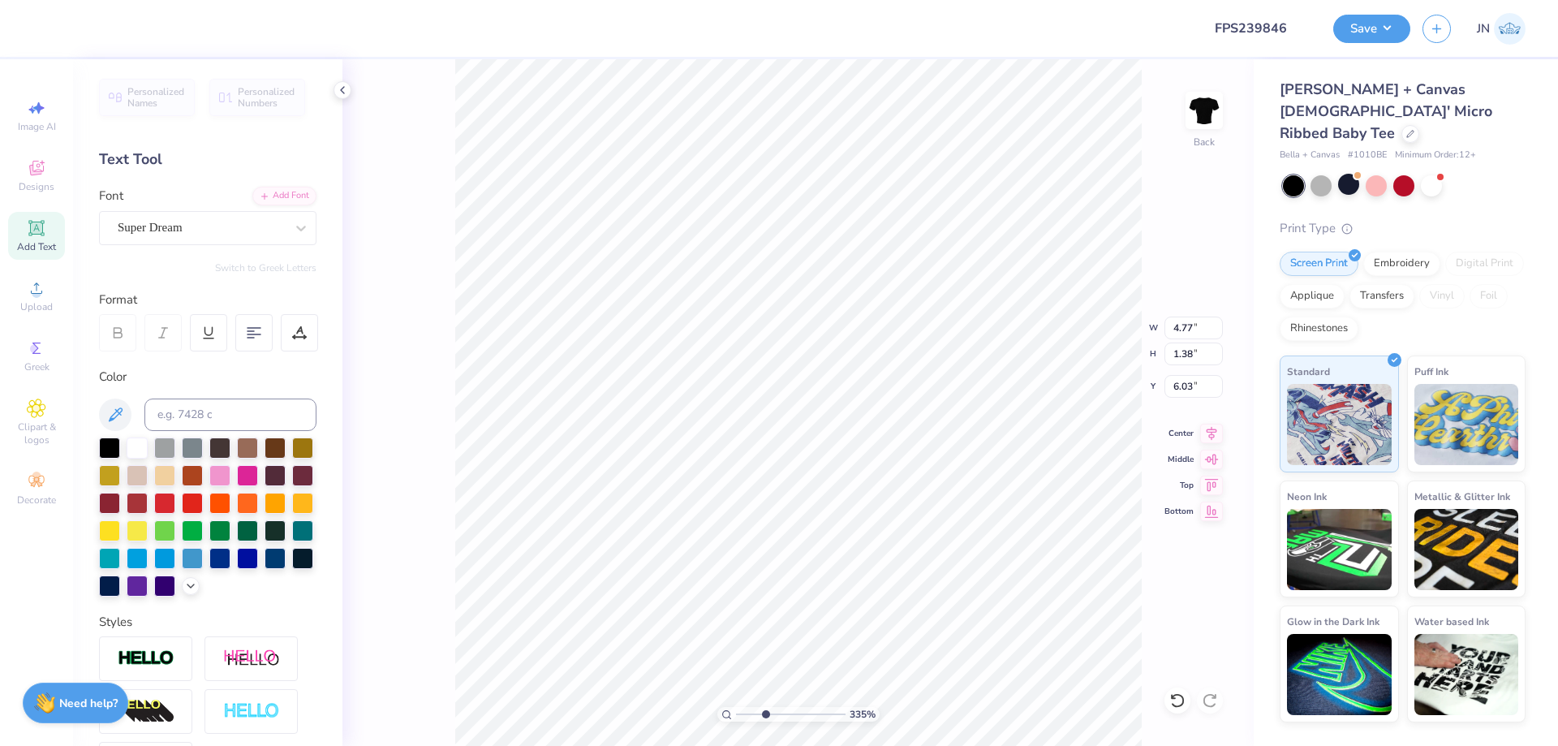
type textarea "Est. 1898"
type input "8.43"
type input "1.39"
click at [256, 412] on input at bounding box center [230, 414] width 172 height 32
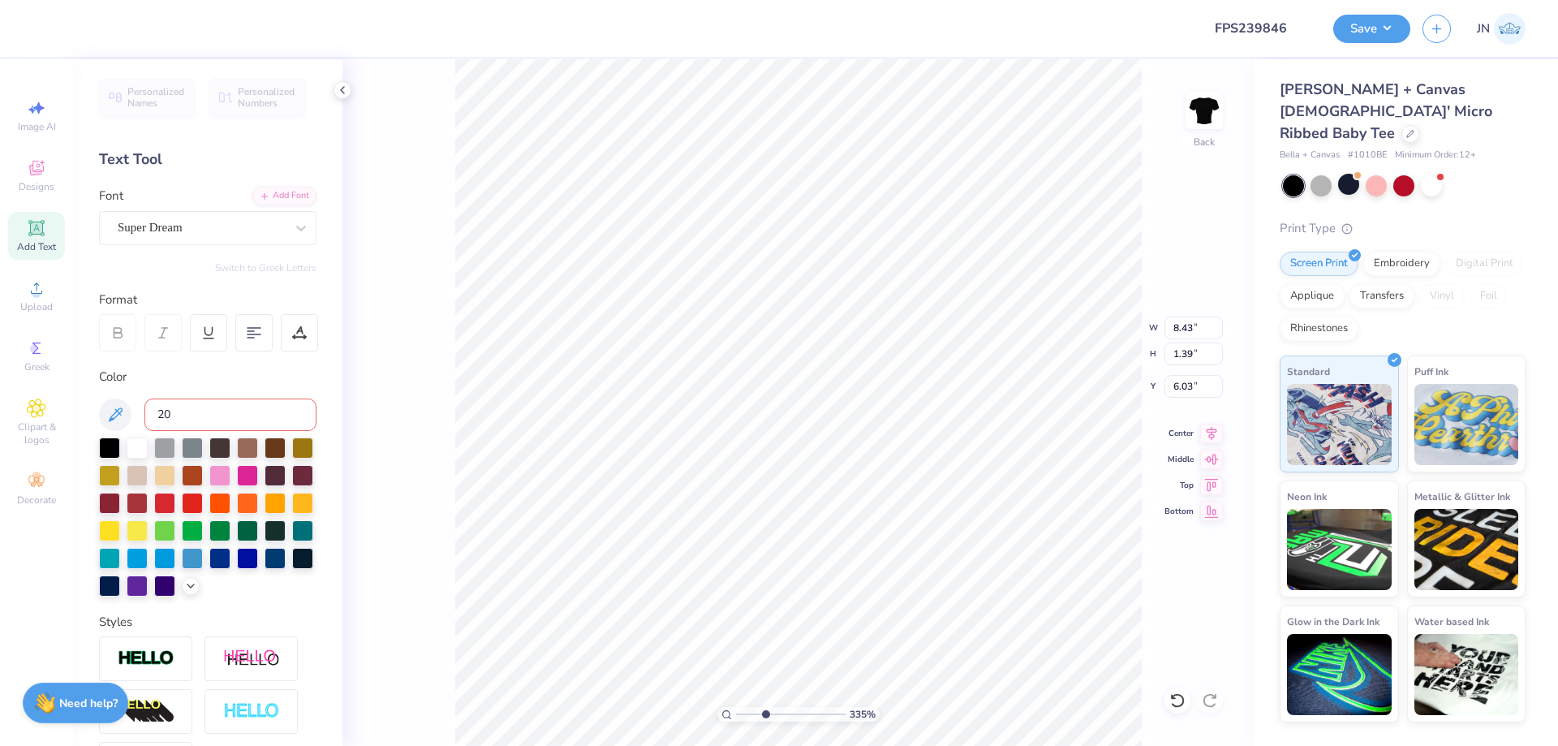
type input "201"
click at [262, 193] on div "Add Font" at bounding box center [284, 194] width 64 height 19
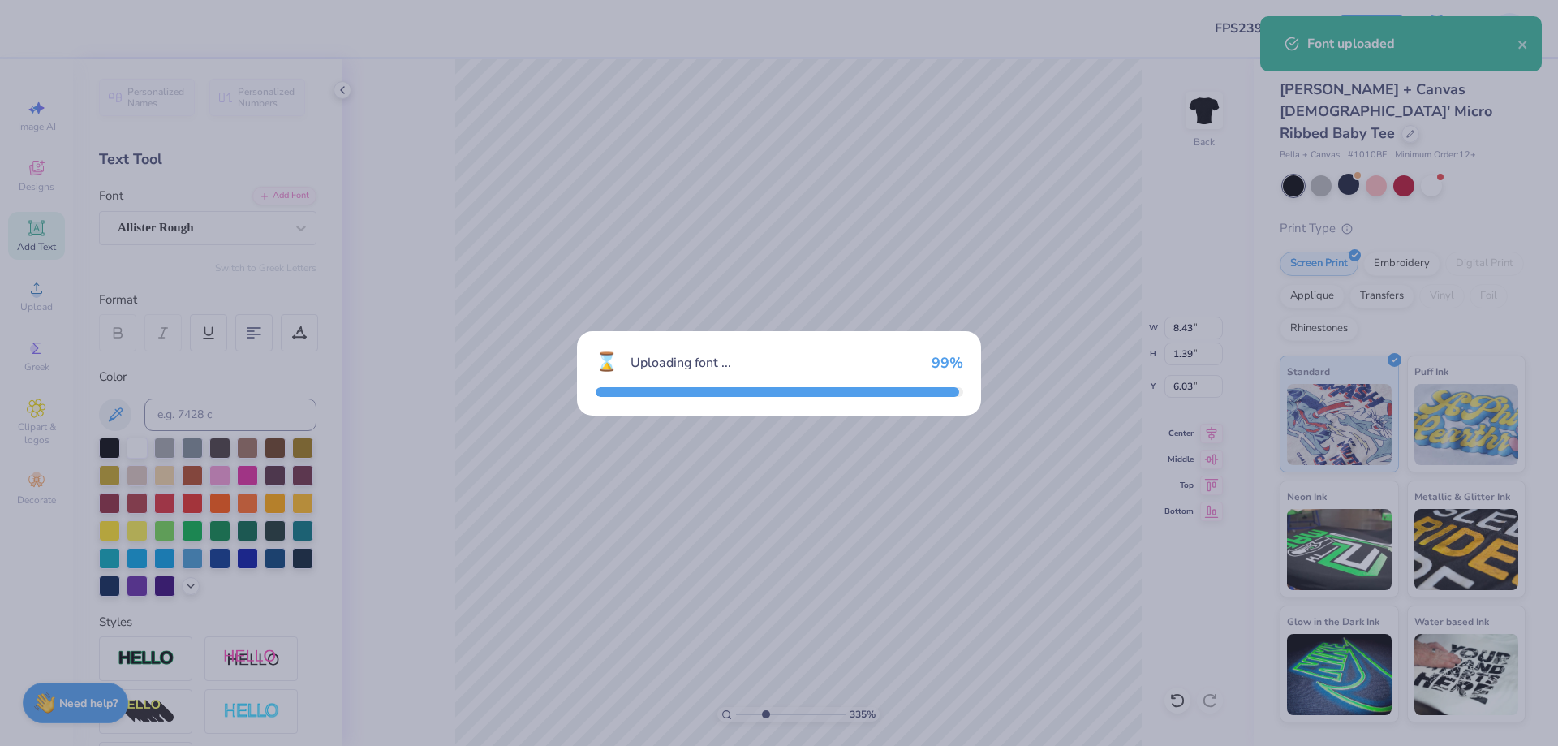
type input "7.62"
type input "1.32"
type input "6.06"
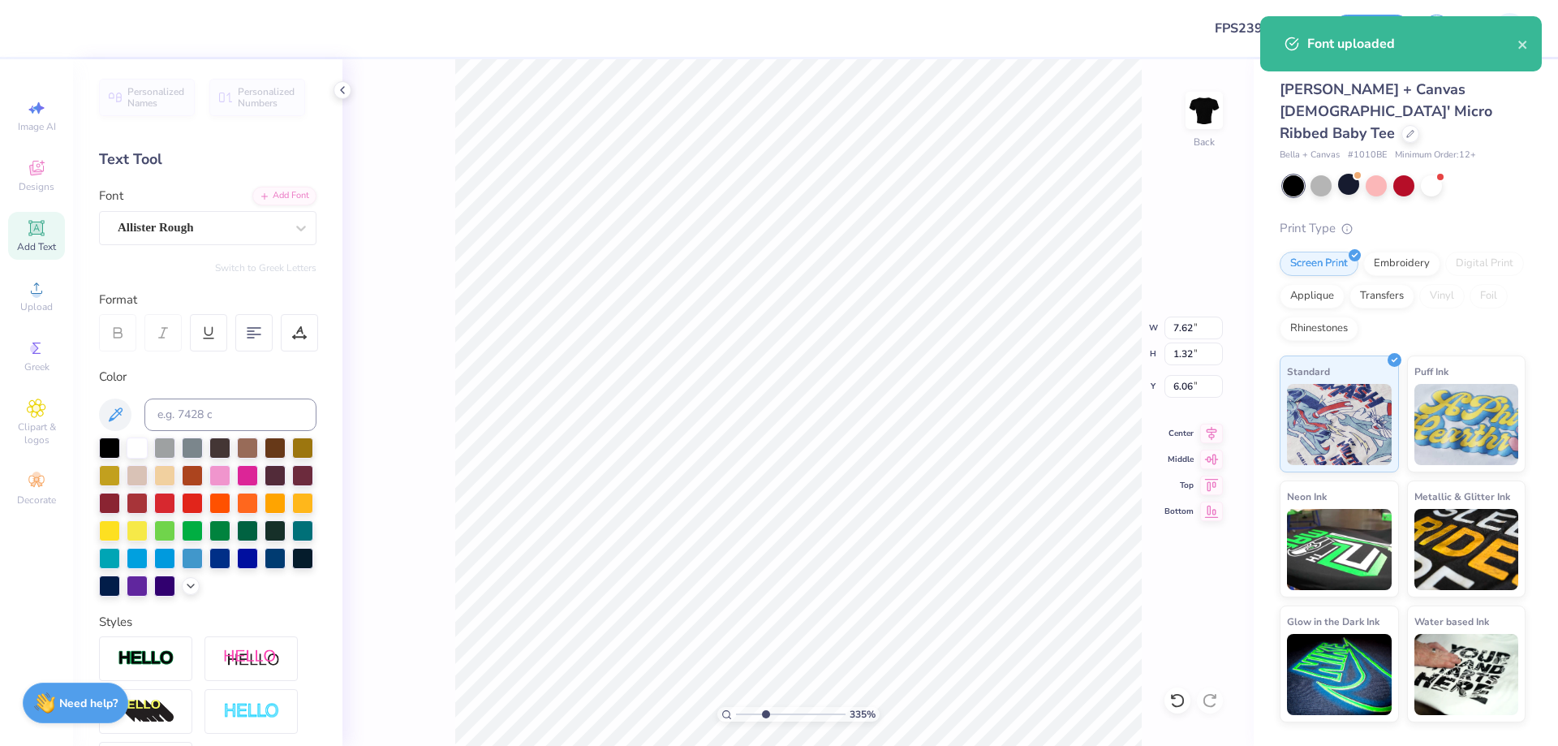
type input "1.83"
type input "0.32"
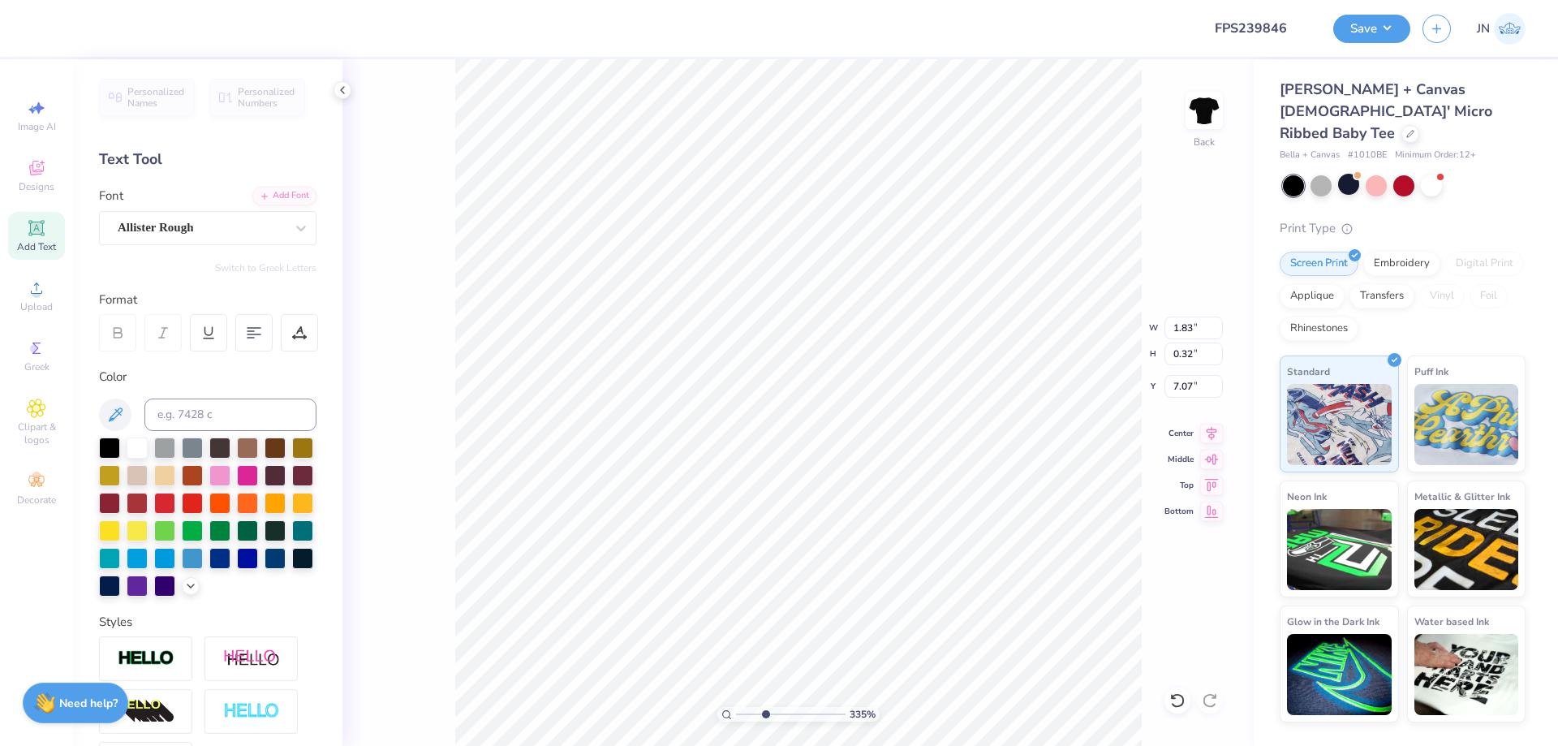
type input "3.00"
type input "1.27"
type input "0.22"
type input "3.10"
click at [1215, 435] on icon at bounding box center [1211, 430] width 23 height 19
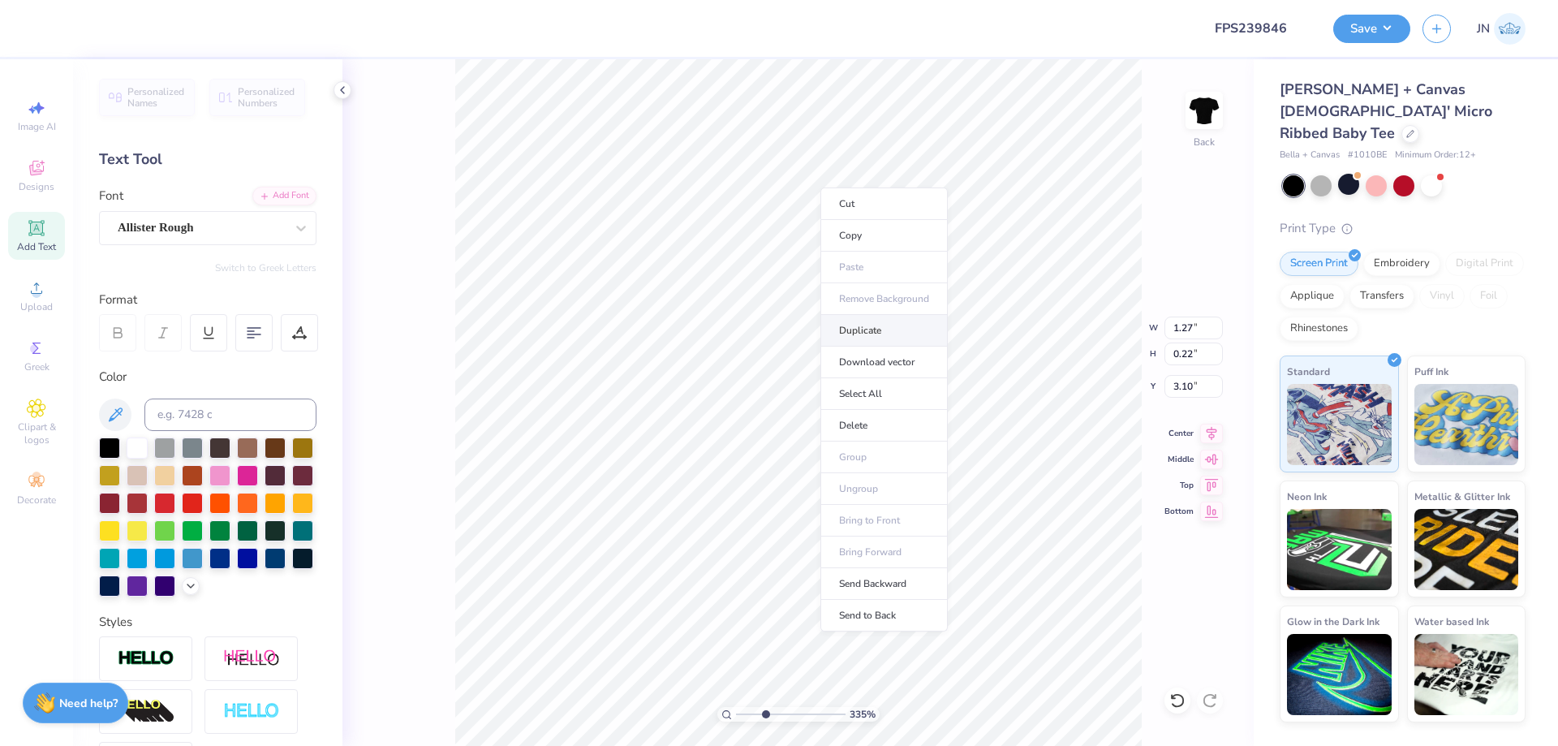
click at [865, 329] on li "Duplicate" at bounding box center [883, 331] width 127 height 32
type input "4.48"
paste textarea "Learn. Lead. Give"
type textarea "Learn. Lead. Give"
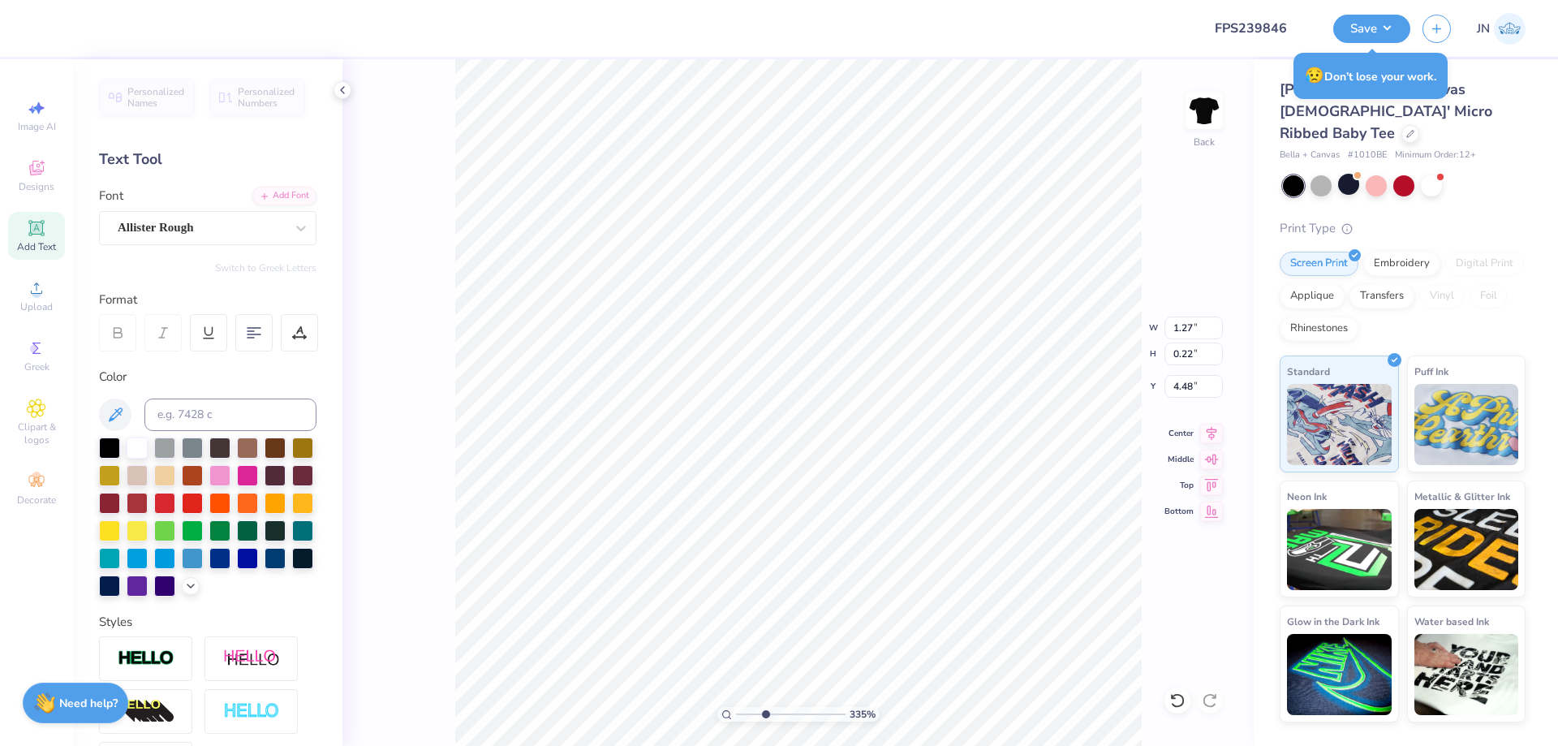
scroll to position [14, 6]
type input "2.58"
drag, startPoint x: 735, startPoint y: 711, endPoint x: 714, endPoint y: 711, distance: 21.1
type input "1"
click at [736, 711] on input "range" at bounding box center [791, 714] width 110 height 15
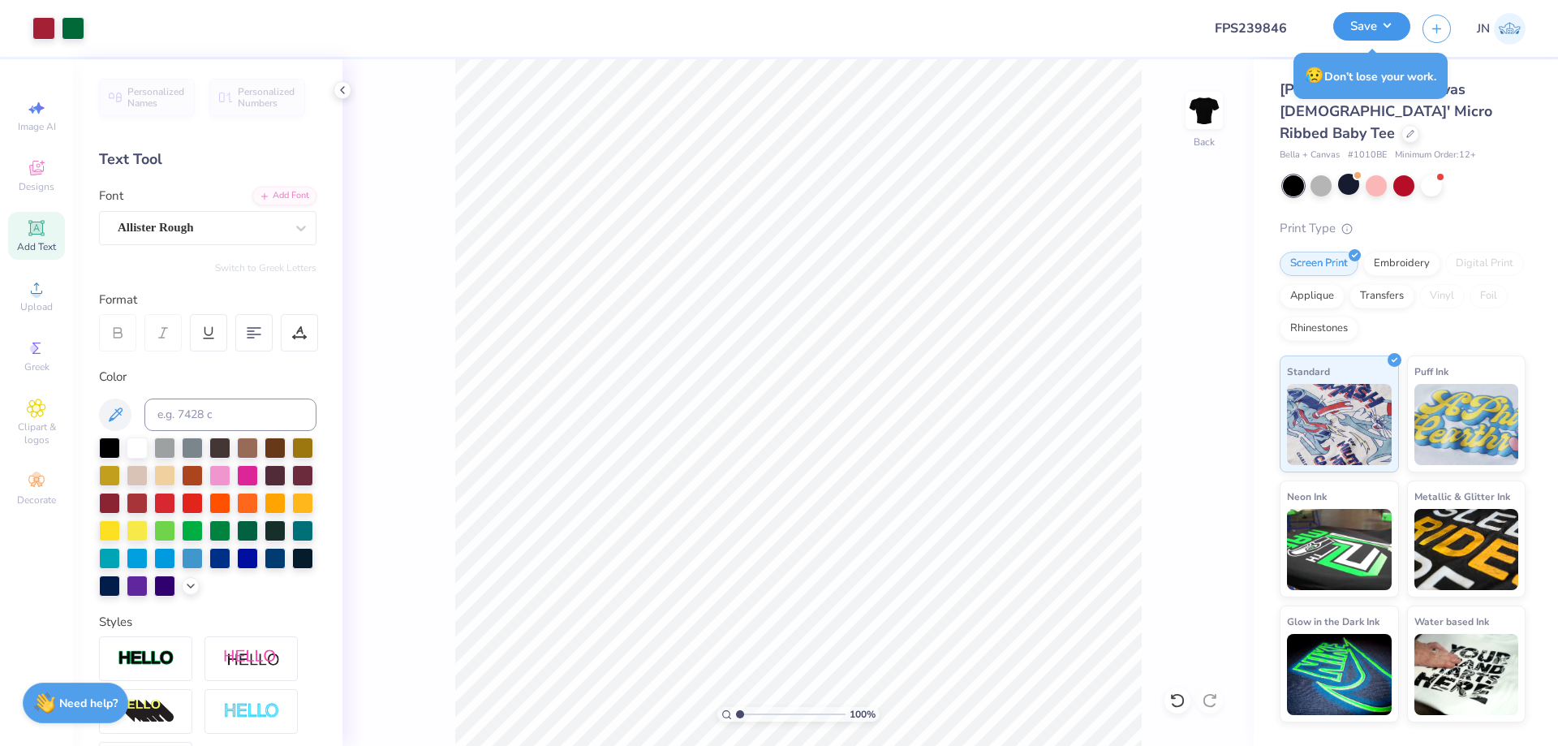
click at [1382, 25] on button "Save" at bounding box center [1371, 26] width 77 height 28
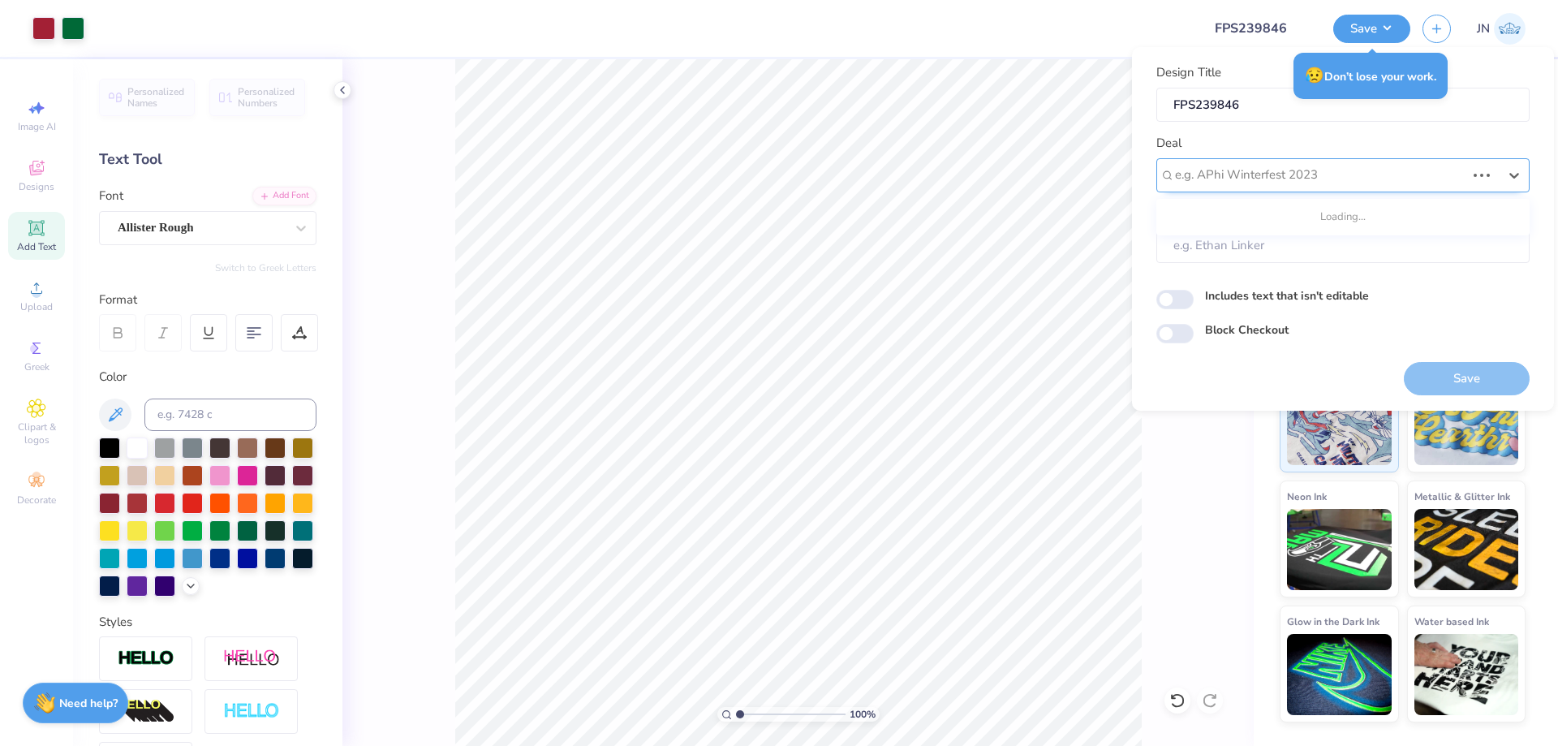
click at [1247, 170] on div at bounding box center [1320, 175] width 290 height 22
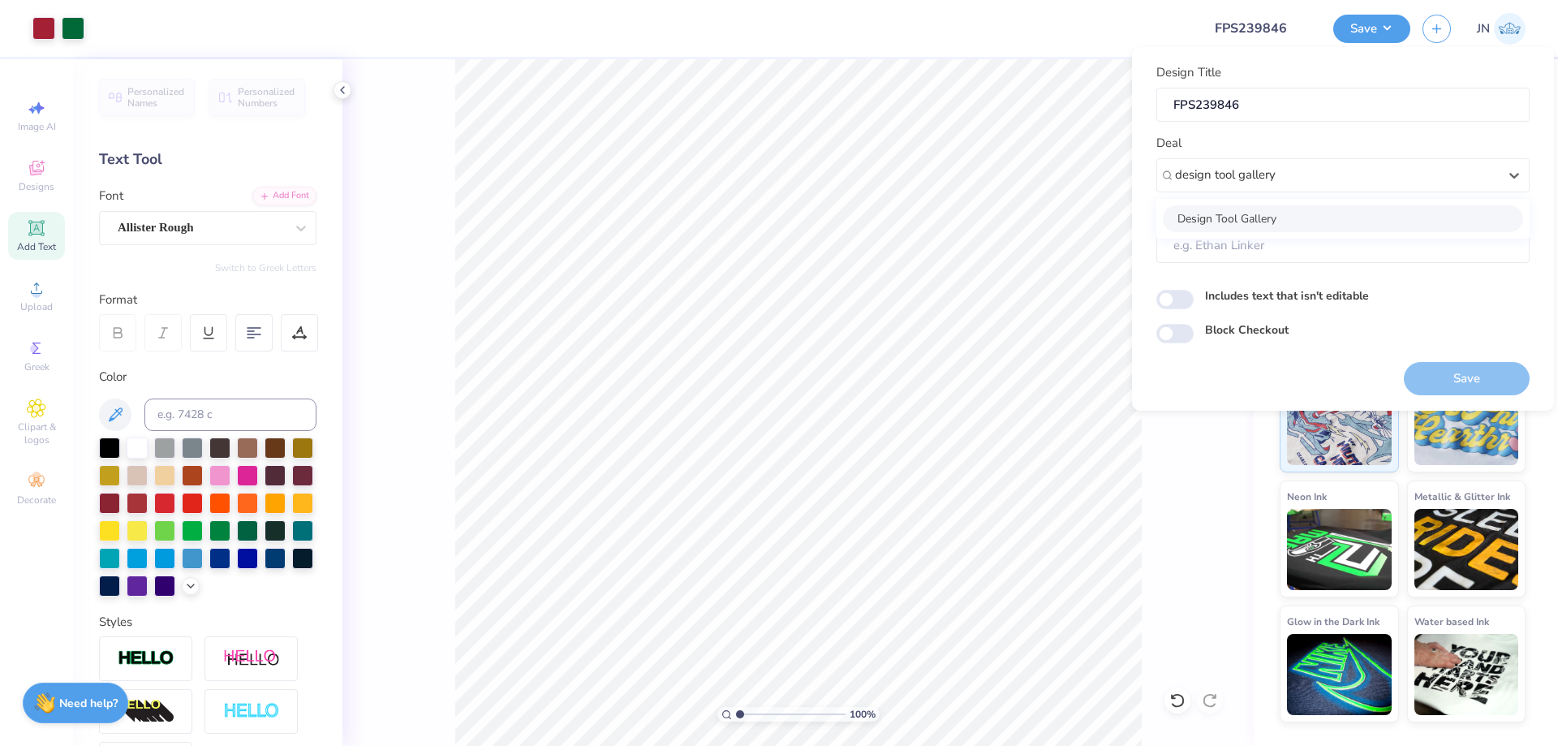
click at [1238, 211] on div "Design Tool Gallery" at bounding box center [1342, 218] width 360 height 27
type input "design tool gallery"
type input "Design Tool Gallery User"
click at [1436, 367] on button "Save" at bounding box center [1466, 378] width 126 height 33
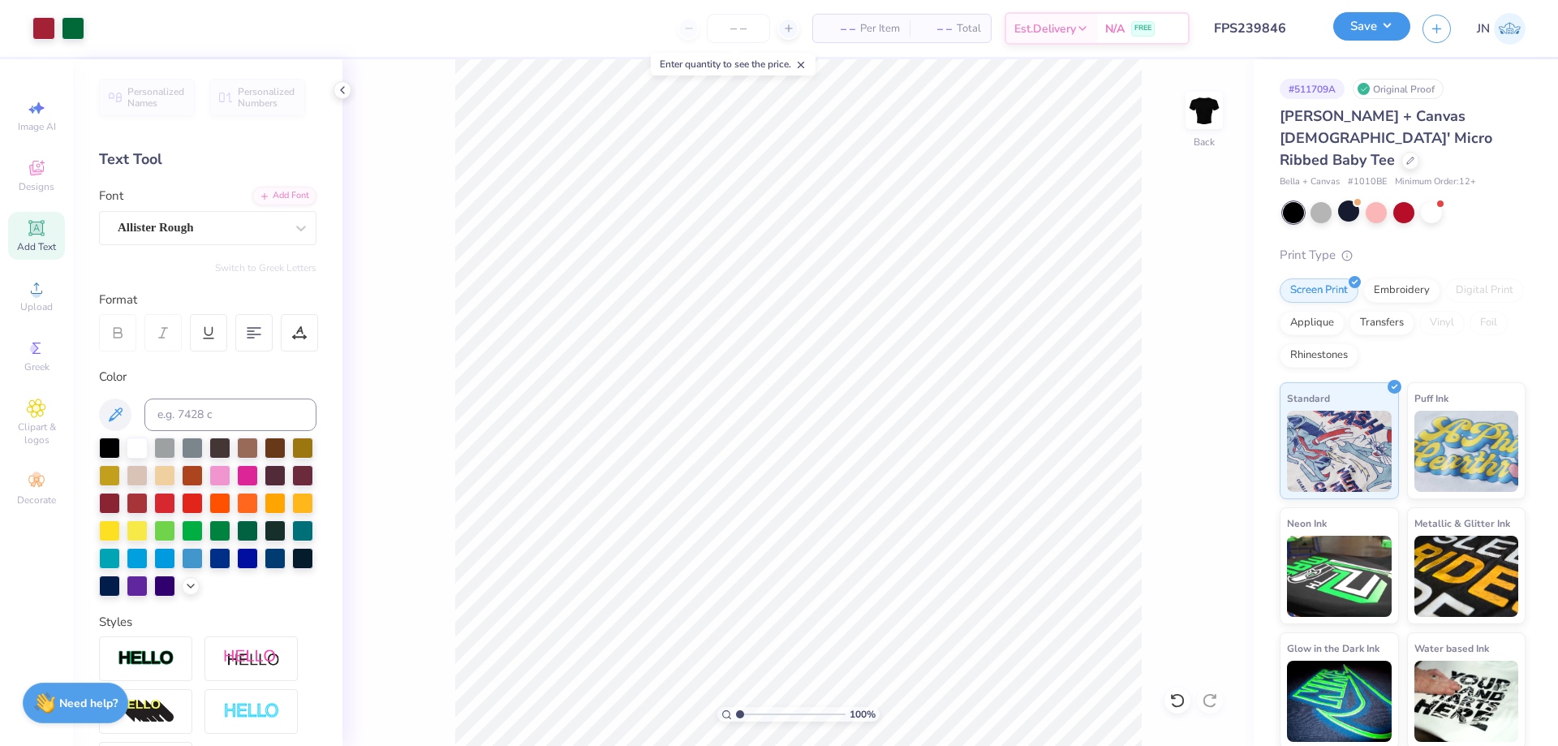
click at [1350, 37] on button "Save" at bounding box center [1371, 26] width 77 height 28
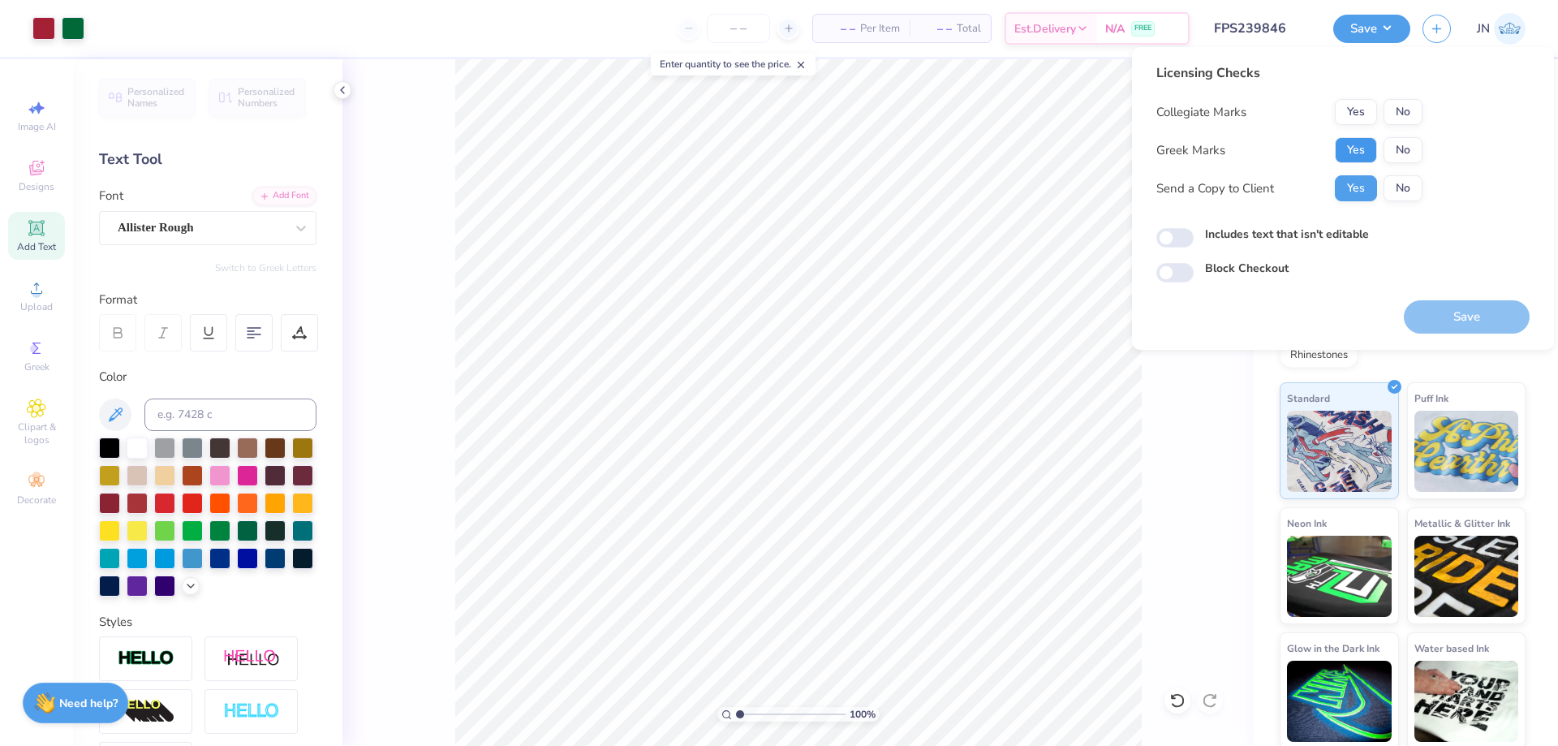
click at [1352, 143] on button "Yes" at bounding box center [1355, 150] width 42 height 26
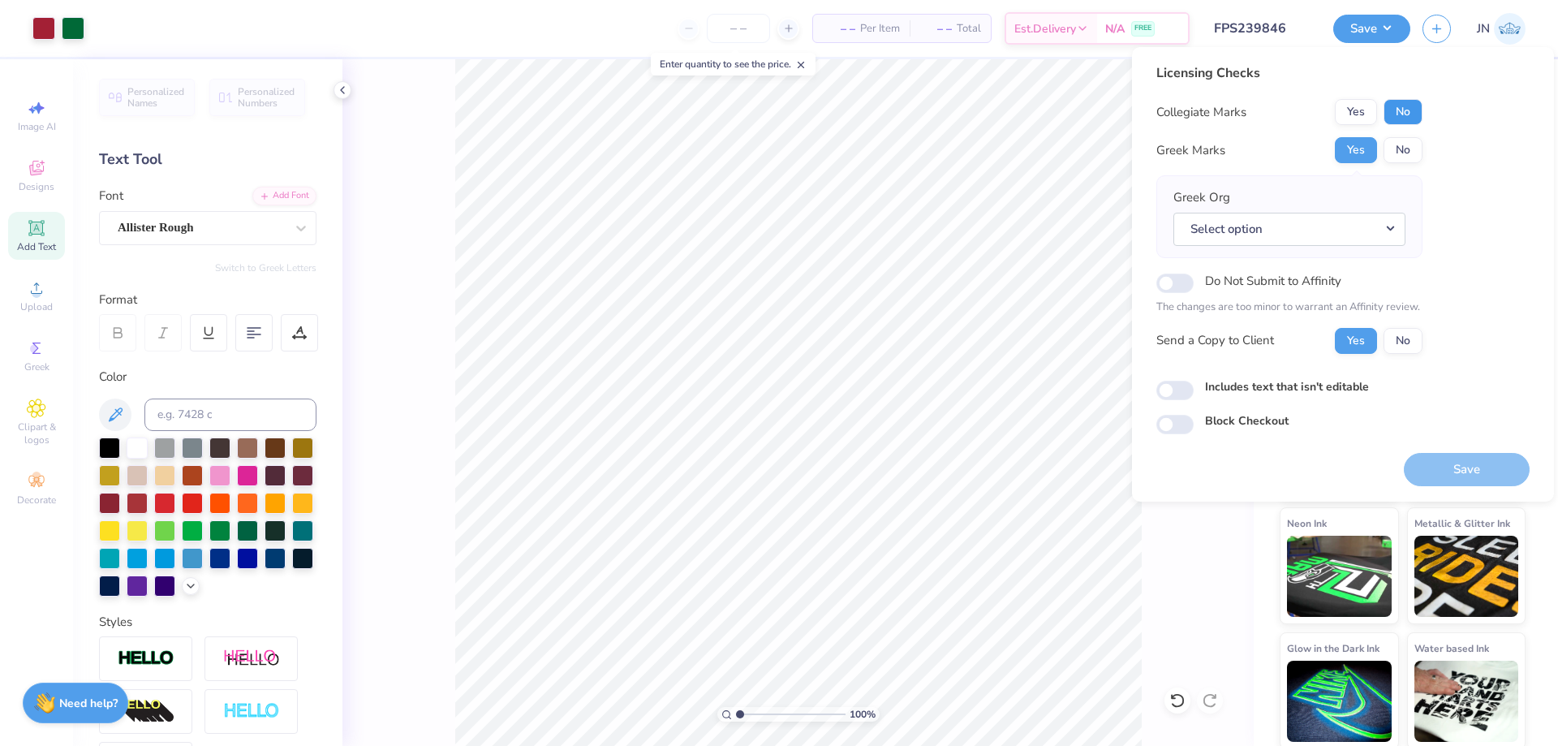
click at [1411, 118] on button "No" at bounding box center [1402, 112] width 39 height 26
click at [1296, 235] on button "Select option" at bounding box center [1289, 229] width 232 height 33
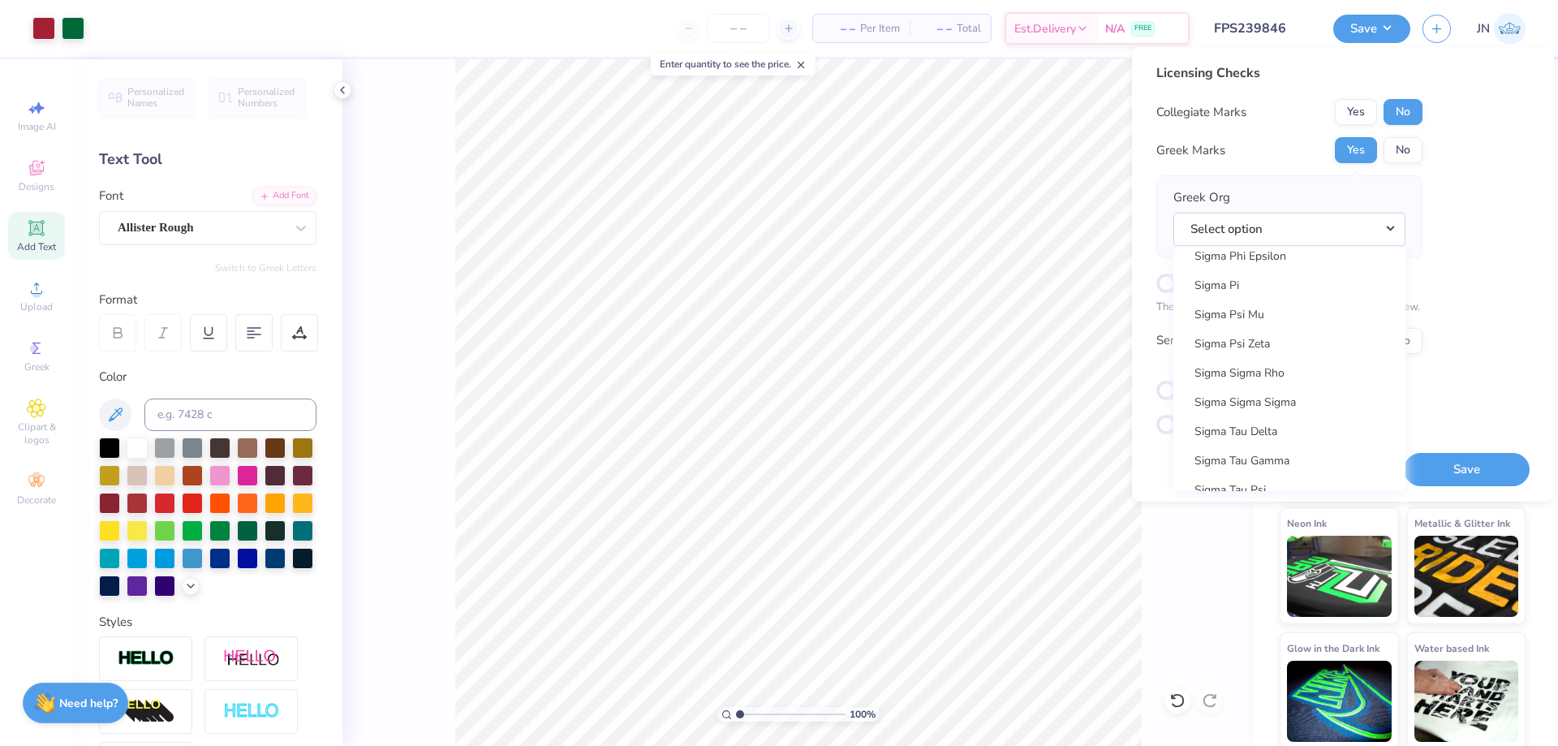
scroll to position [10870, 0]
click at [1270, 398] on link "Sigma Sigma Sigma" at bounding box center [1289, 406] width 219 height 27
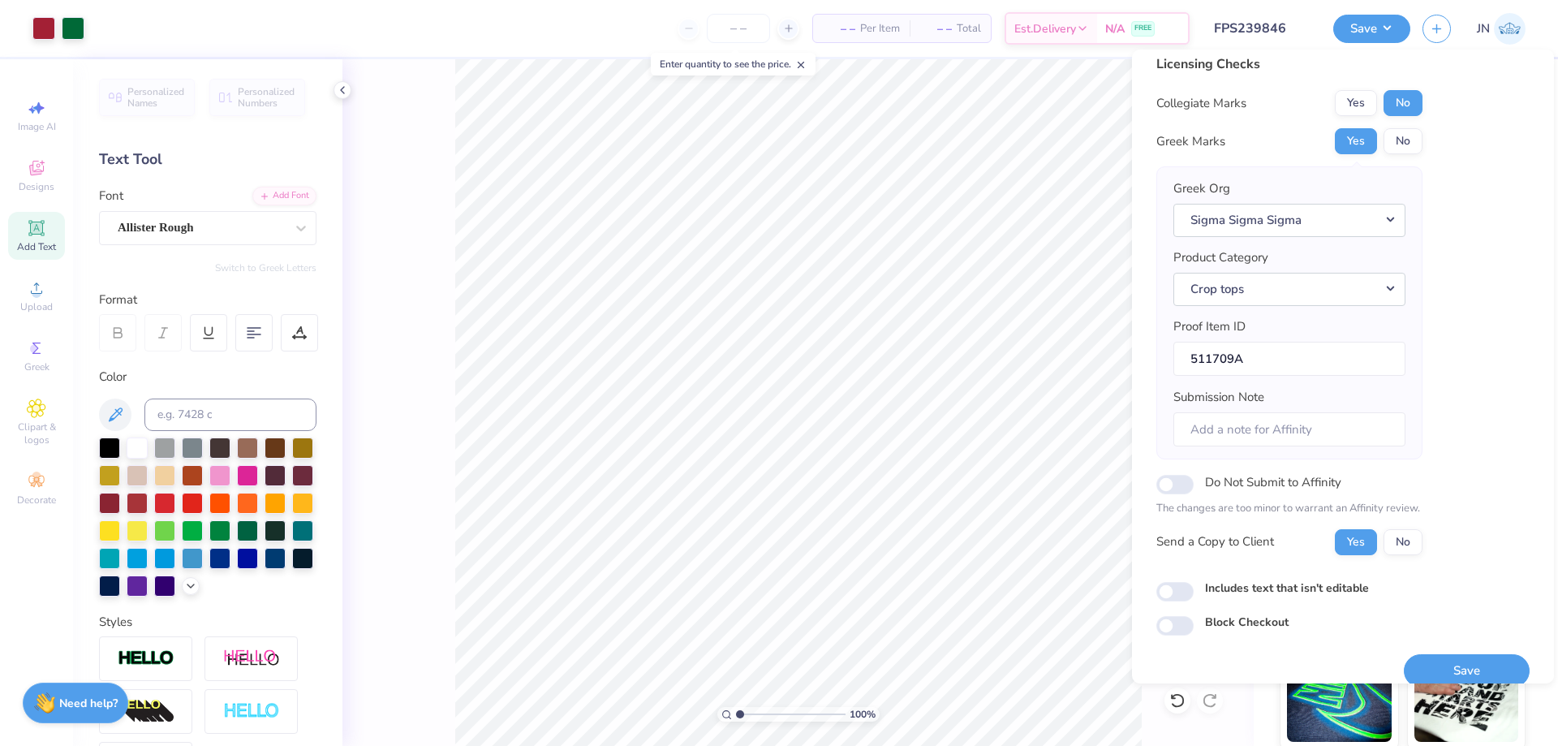
scroll to position [31, 0]
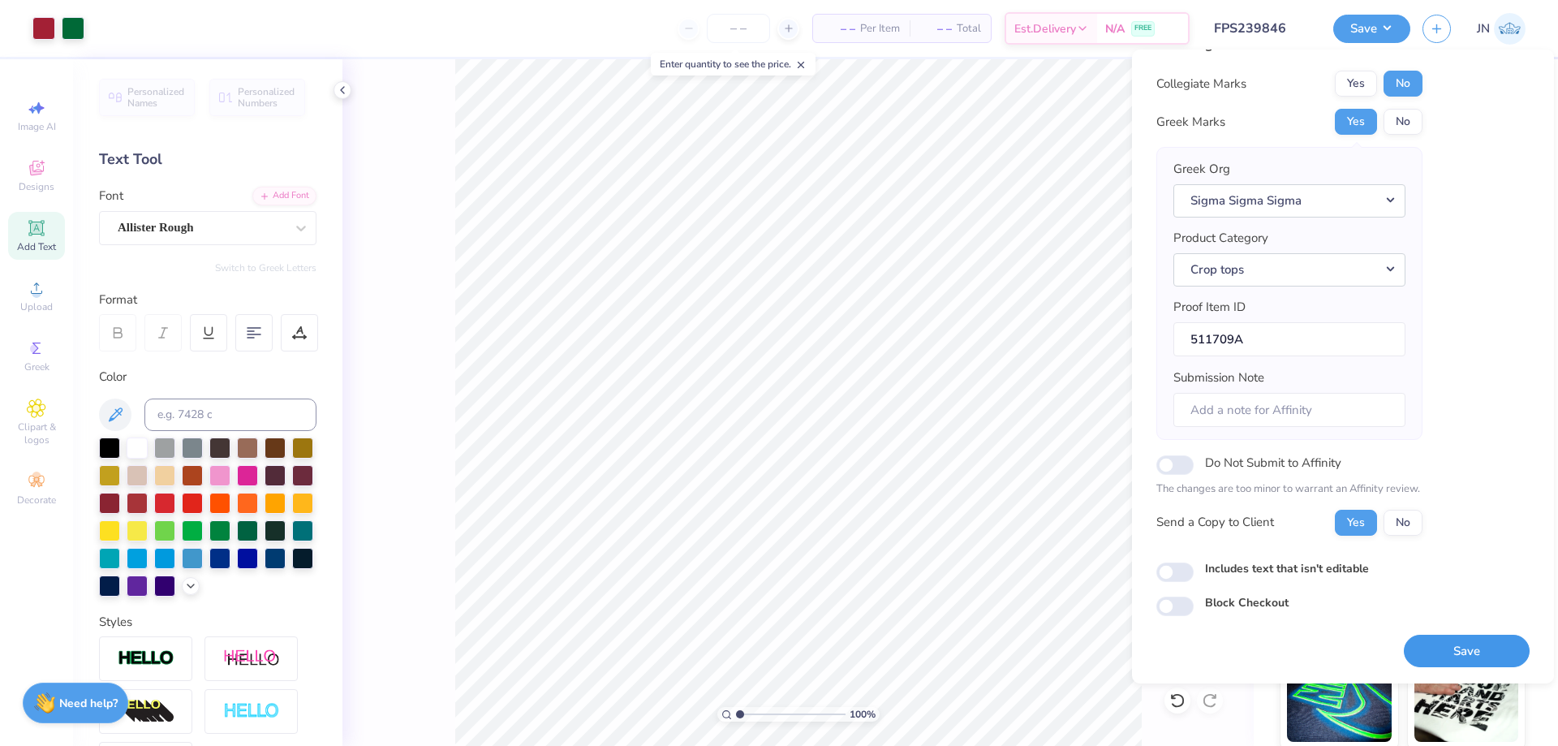
click at [1425, 653] on button "Save" at bounding box center [1466, 650] width 126 height 33
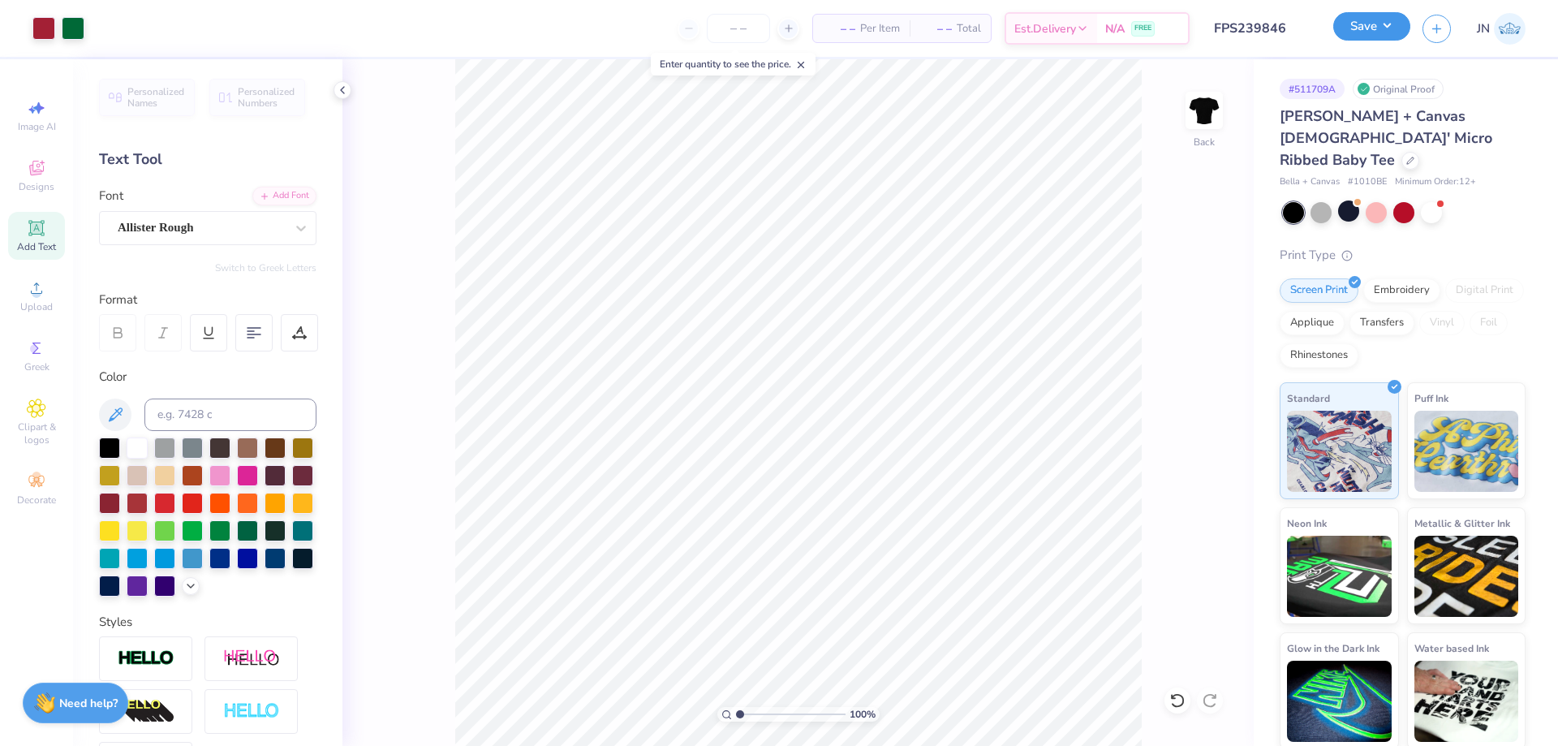
click at [1377, 19] on button "Save" at bounding box center [1371, 26] width 77 height 28
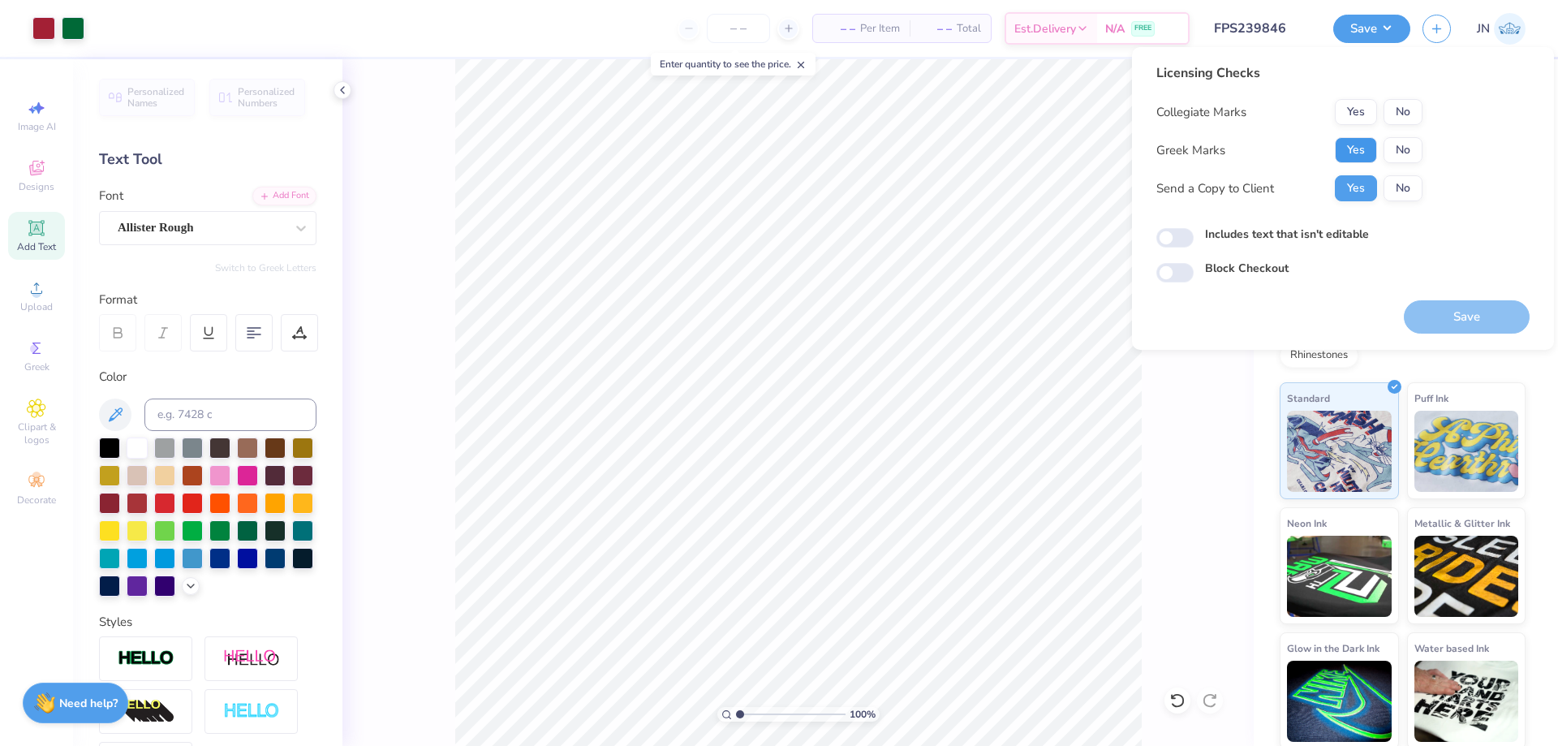
click at [1356, 151] on button "Yes" at bounding box center [1355, 150] width 42 height 26
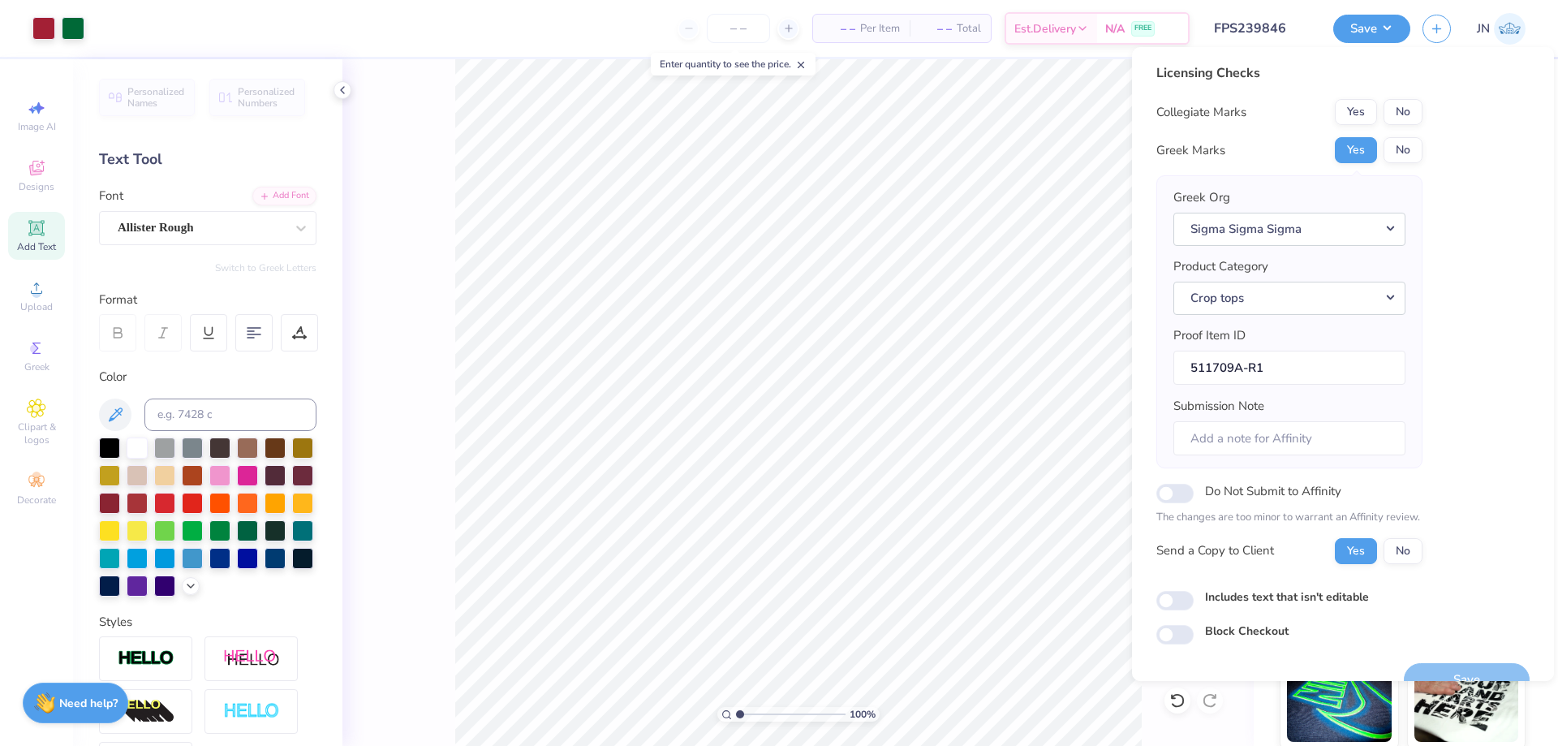
click at [627, 23] on div "– – Per Item – – Total Est. Delivery N/A FREE" at bounding box center [643, 28] width 1093 height 57
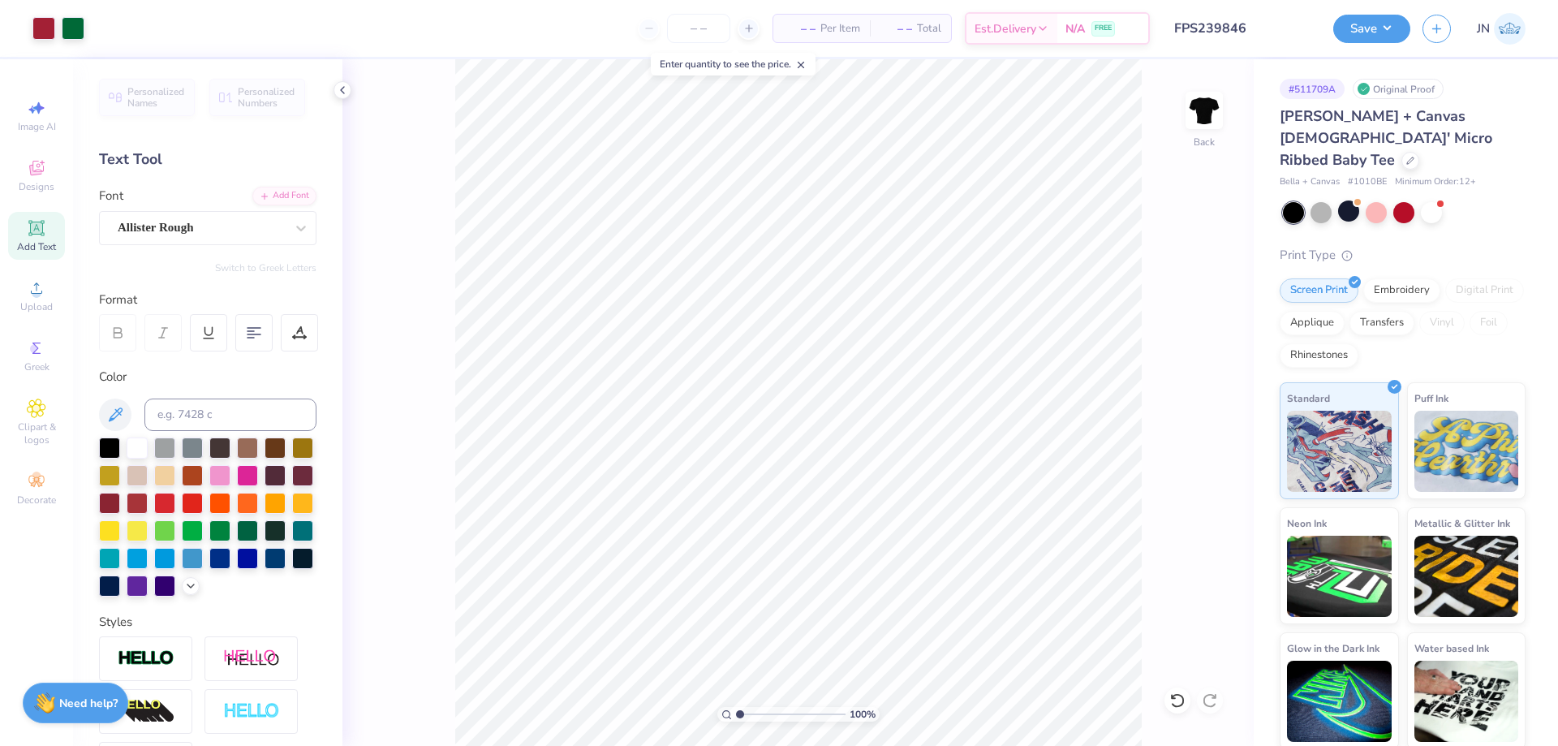
click at [1235, 30] on input "FPS239846" at bounding box center [1241, 28] width 159 height 32
